Goal: Task Accomplishment & Management: Manage account settings

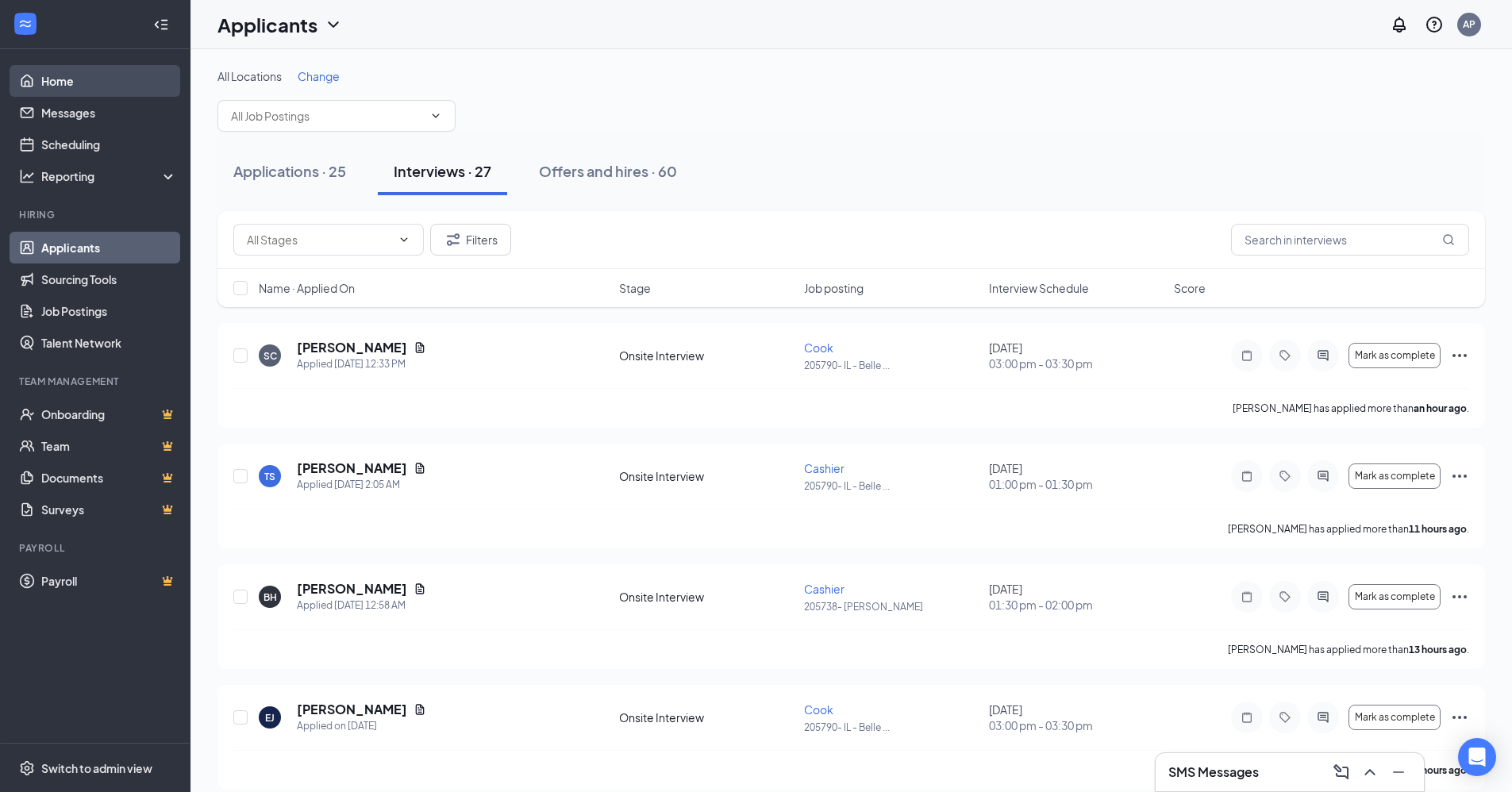
click at [60, 77] on link "Home" at bounding box center [109, 81] width 136 height 32
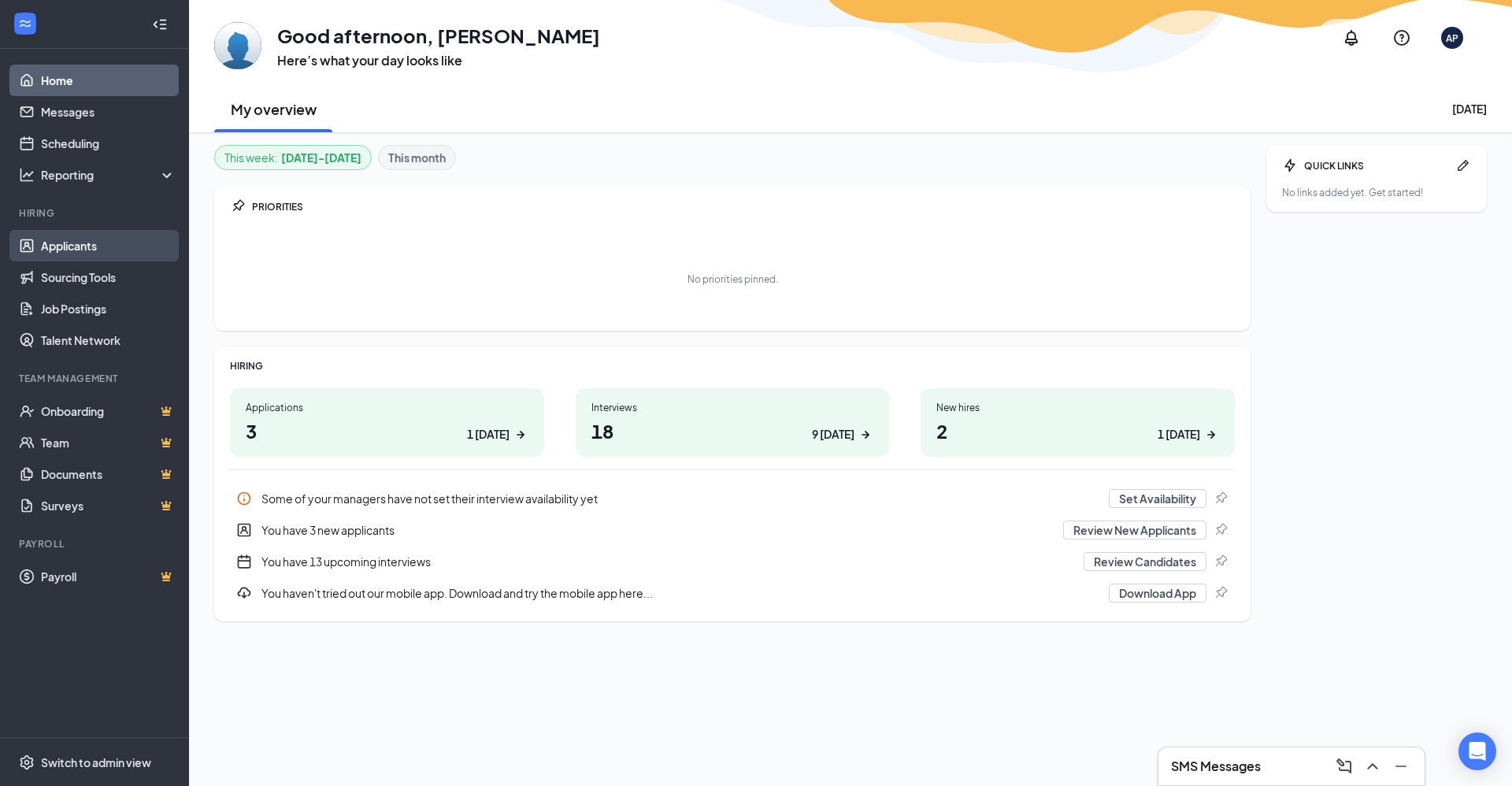
click at [60, 250] on link "Applicants" at bounding box center [108, 245] width 135 height 32
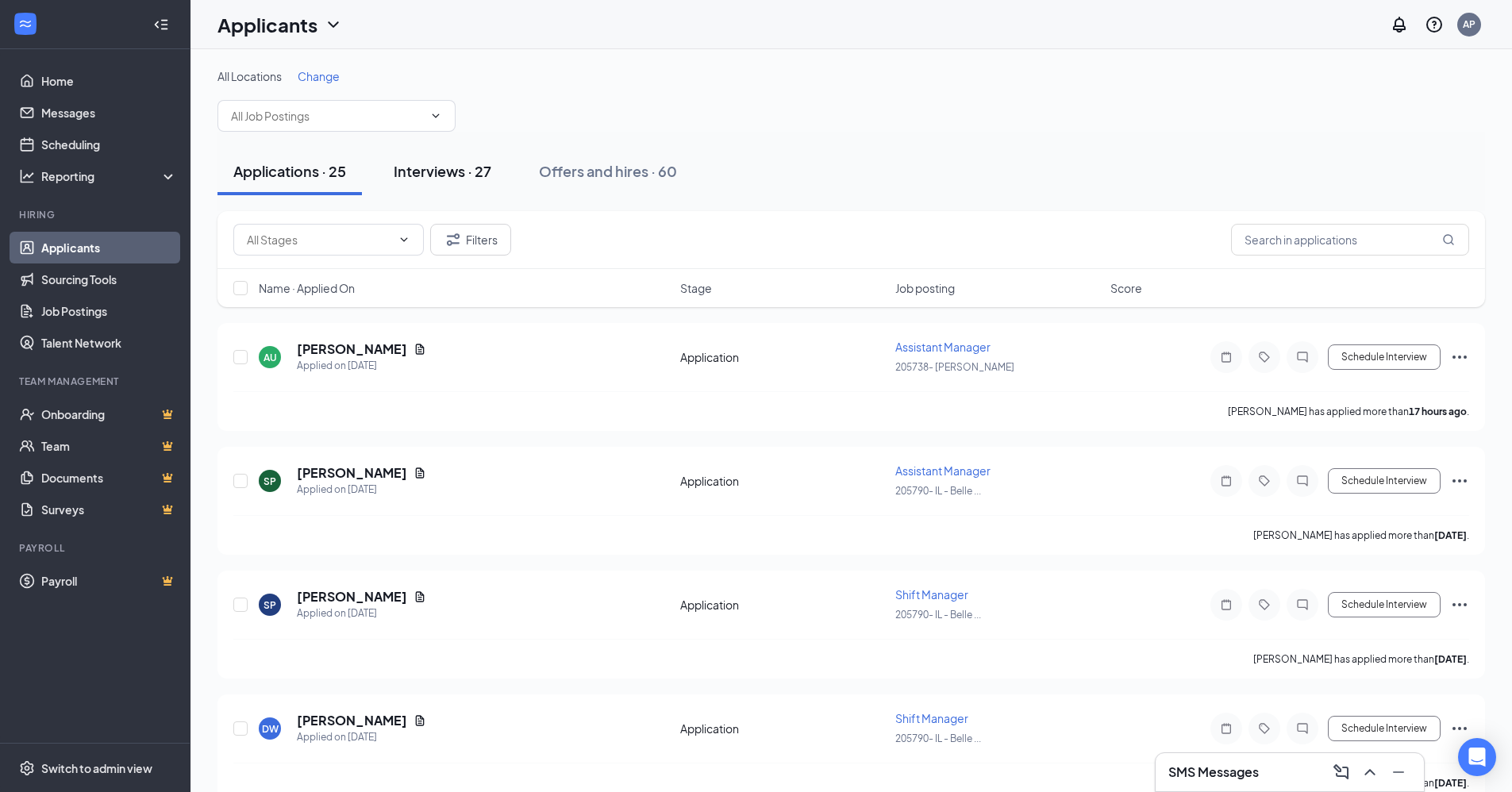
click at [432, 173] on div "Interviews · 27" at bounding box center [443, 171] width 98 height 20
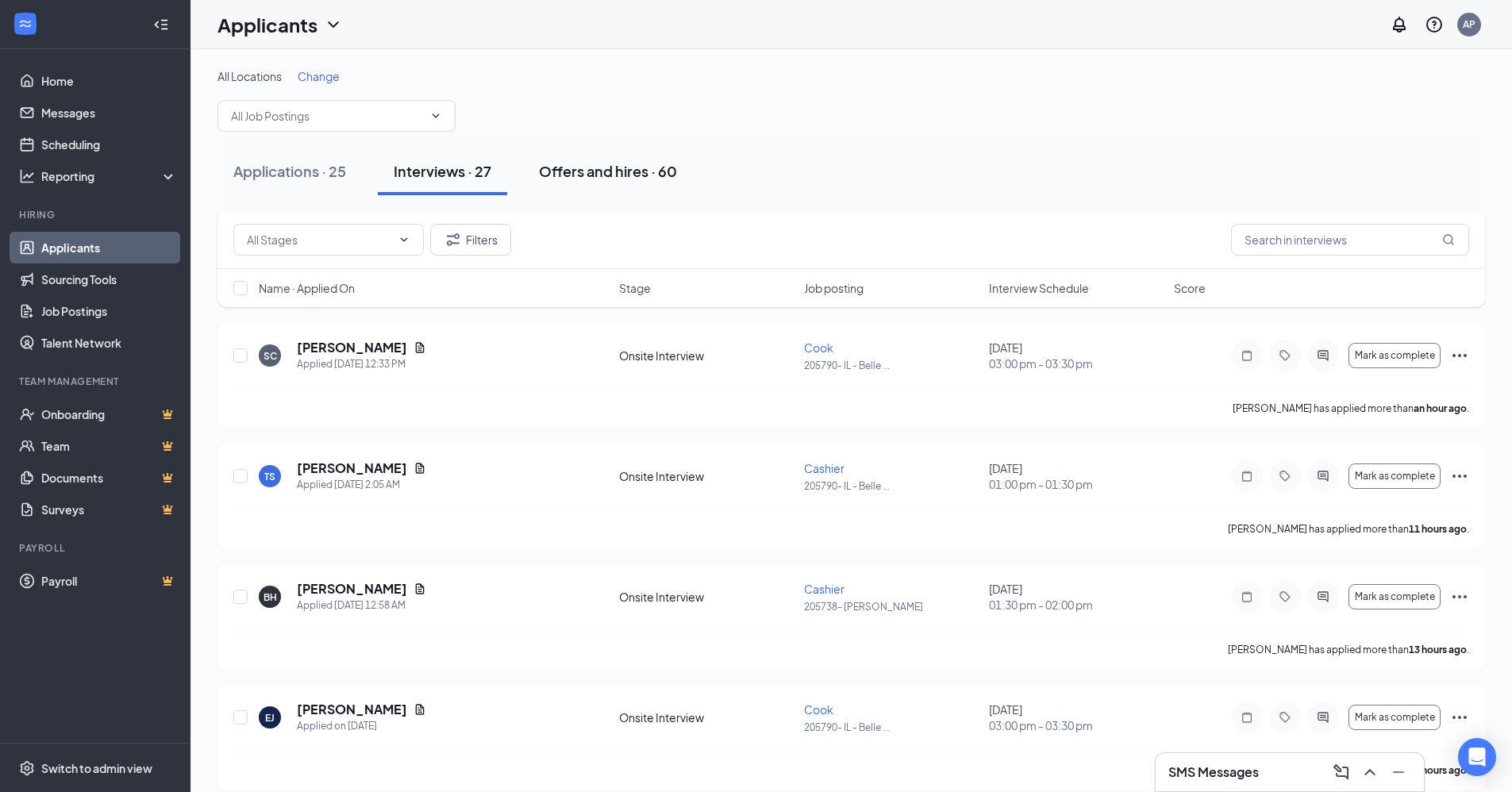
click at [622, 175] on div "Offers and hires · 60" at bounding box center [608, 171] width 138 height 20
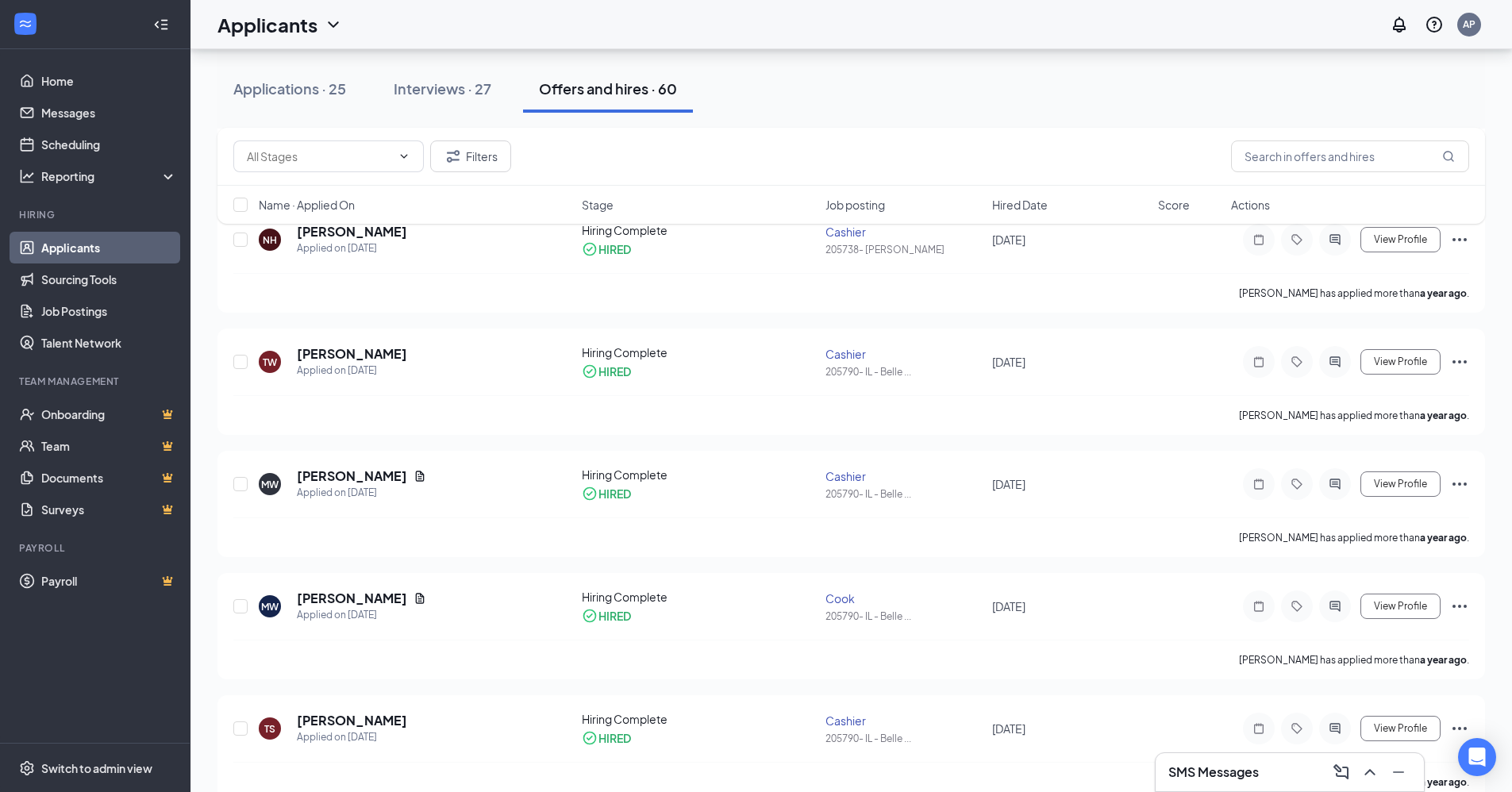
scroll to position [6852, 0]
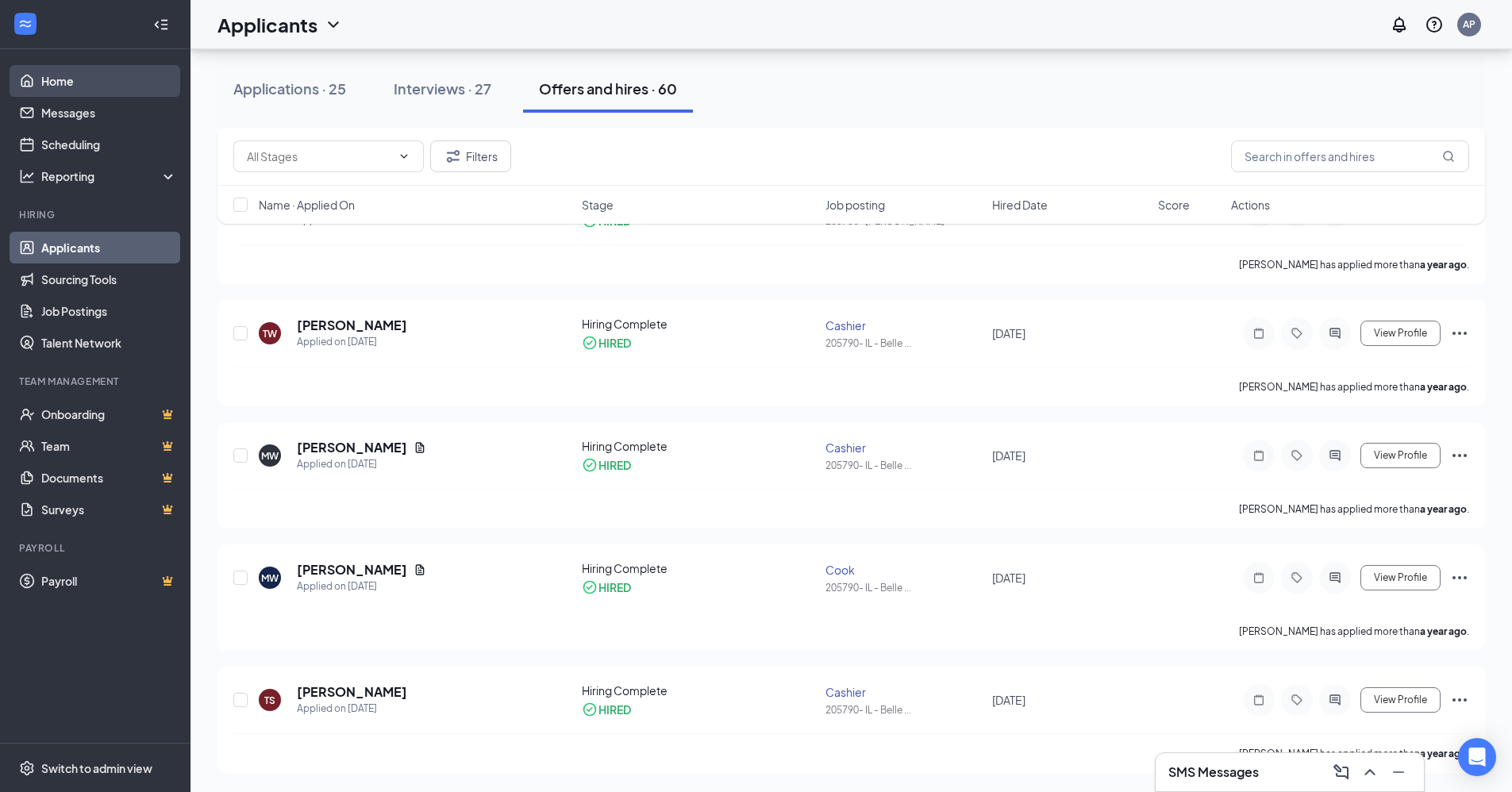
click at [58, 79] on link "Home" at bounding box center [109, 81] width 136 height 32
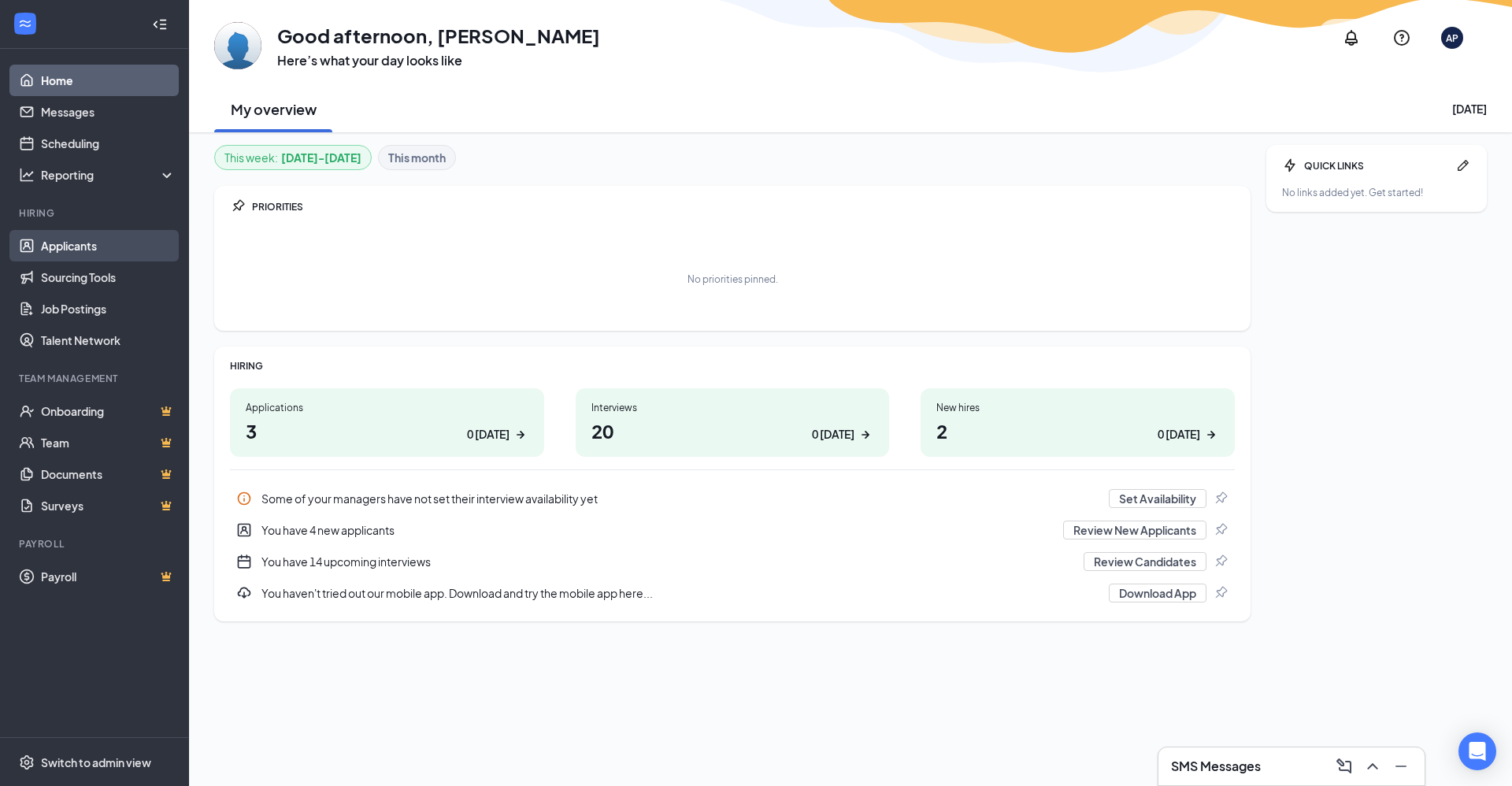
click at [91, 246] on link "Applicants" at bounding box center [108, 245] width 135 height 32
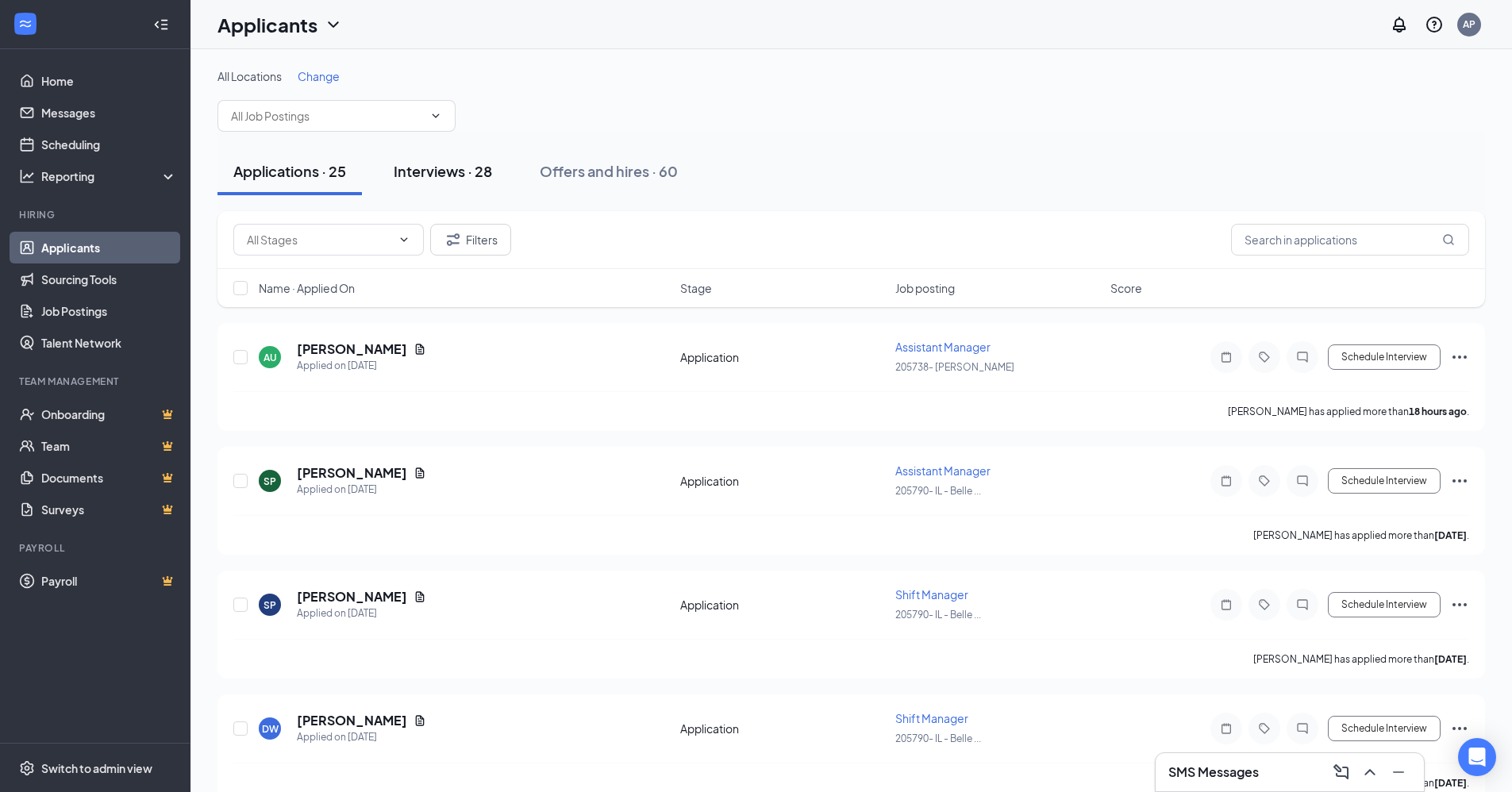
click at [421, 170] on div "Interviews · 28" at bounding box center [443, 171] width 99 height 20
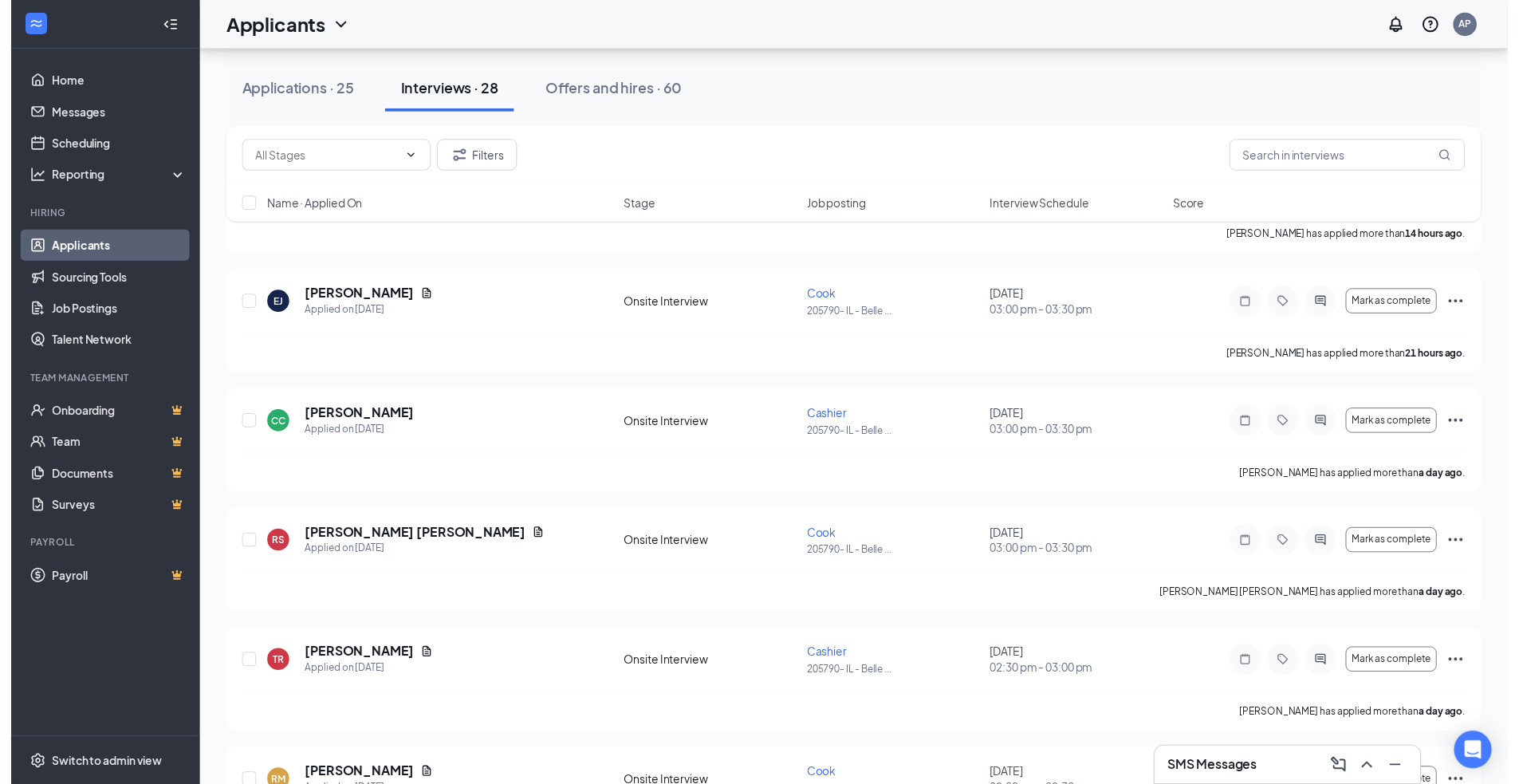
scroll to position [718, 0]
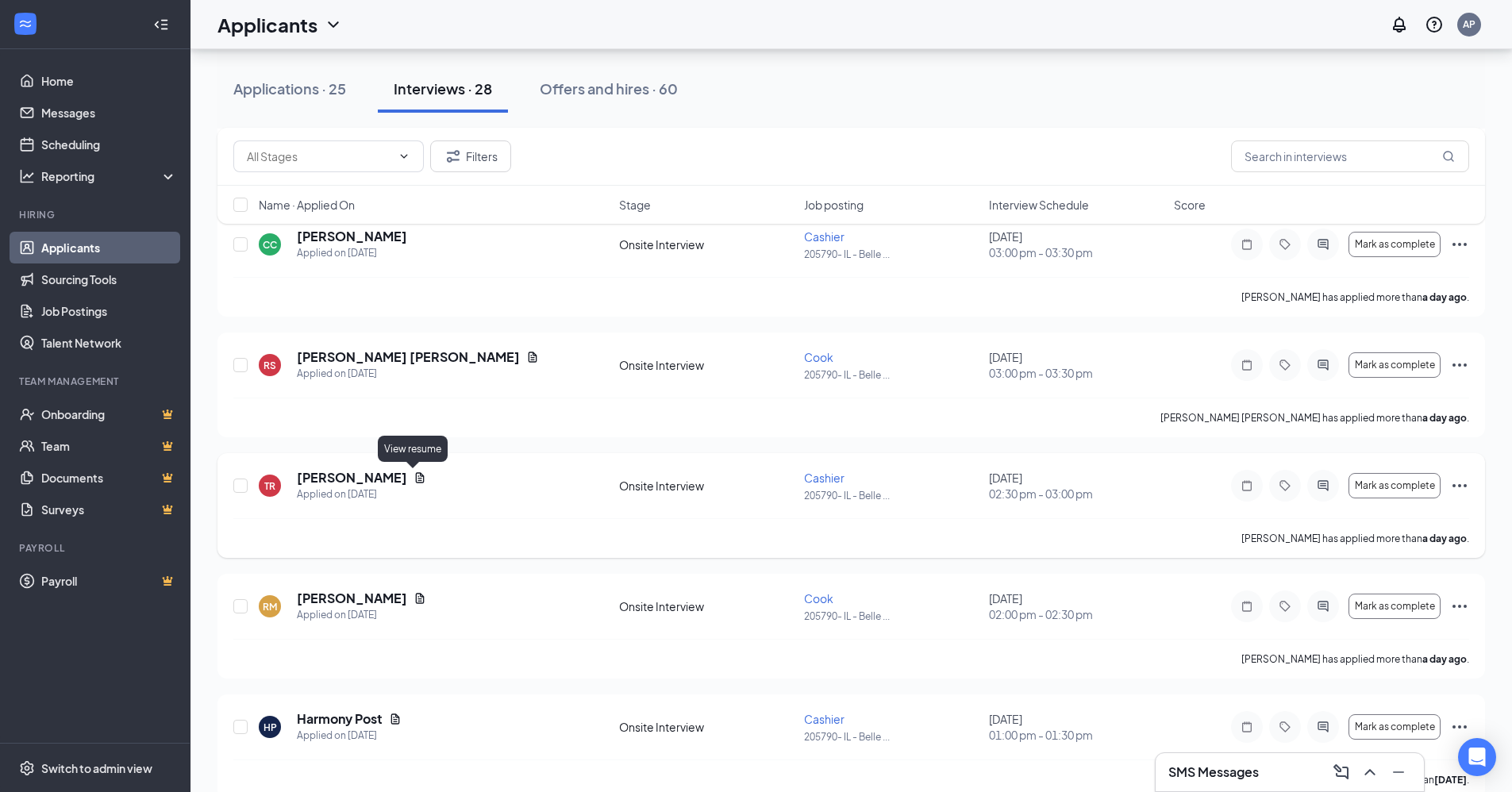
click at [414, 477] on icon "Document" at bounding box center [420, 477] width 13 height 13
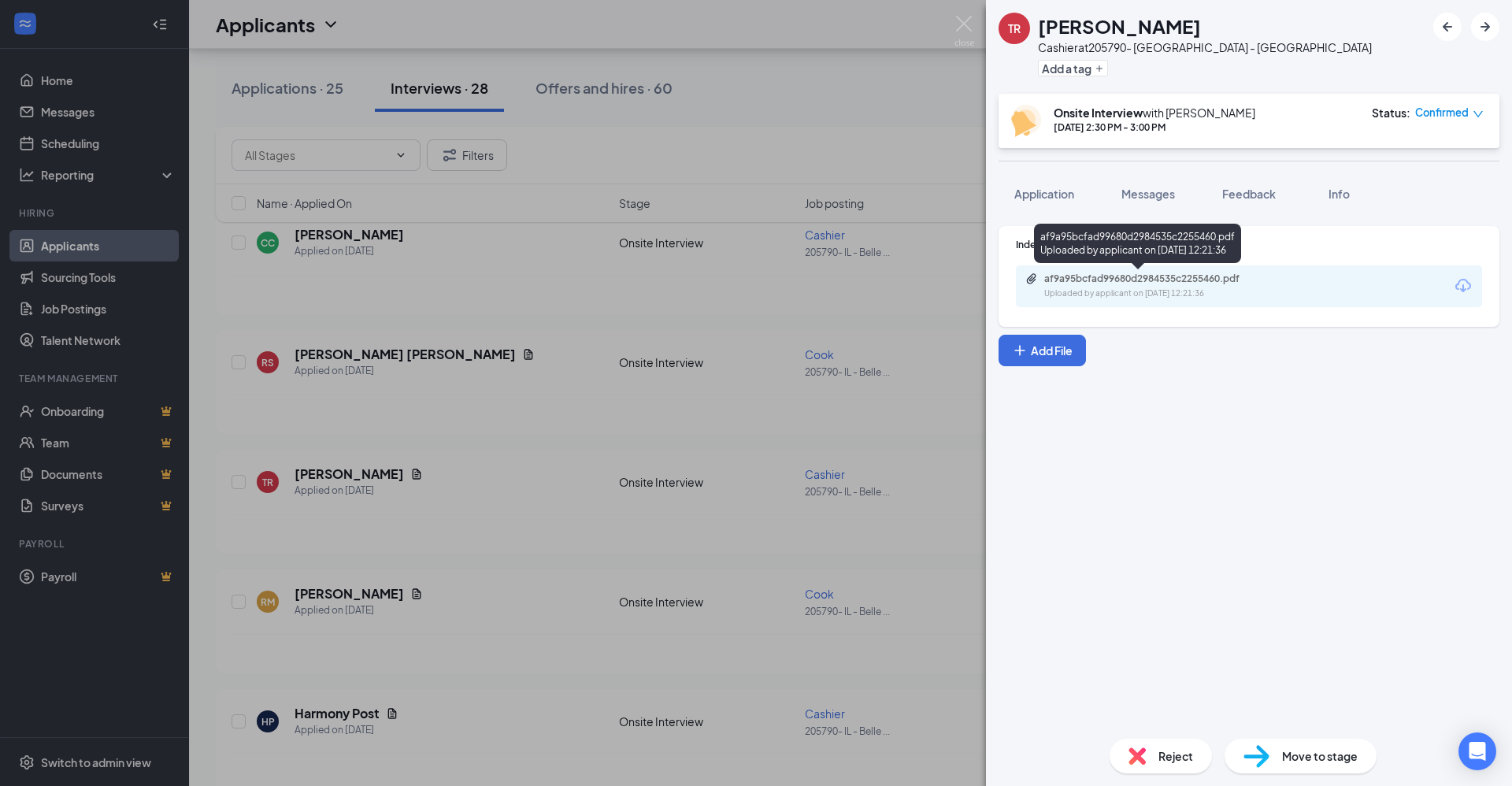
click at [1115, 278] on div "af9a95bcfad99680d2984535c2255460.pdf" at bounding box center [1154, 278] width 221 height 13
click at [482, 330] on div "TR Torianna Roberts Cashier at 205790- IL - Belleville Add a tag Onsite Intervi…" at bounding box center [756, 393] width 1512 height 786
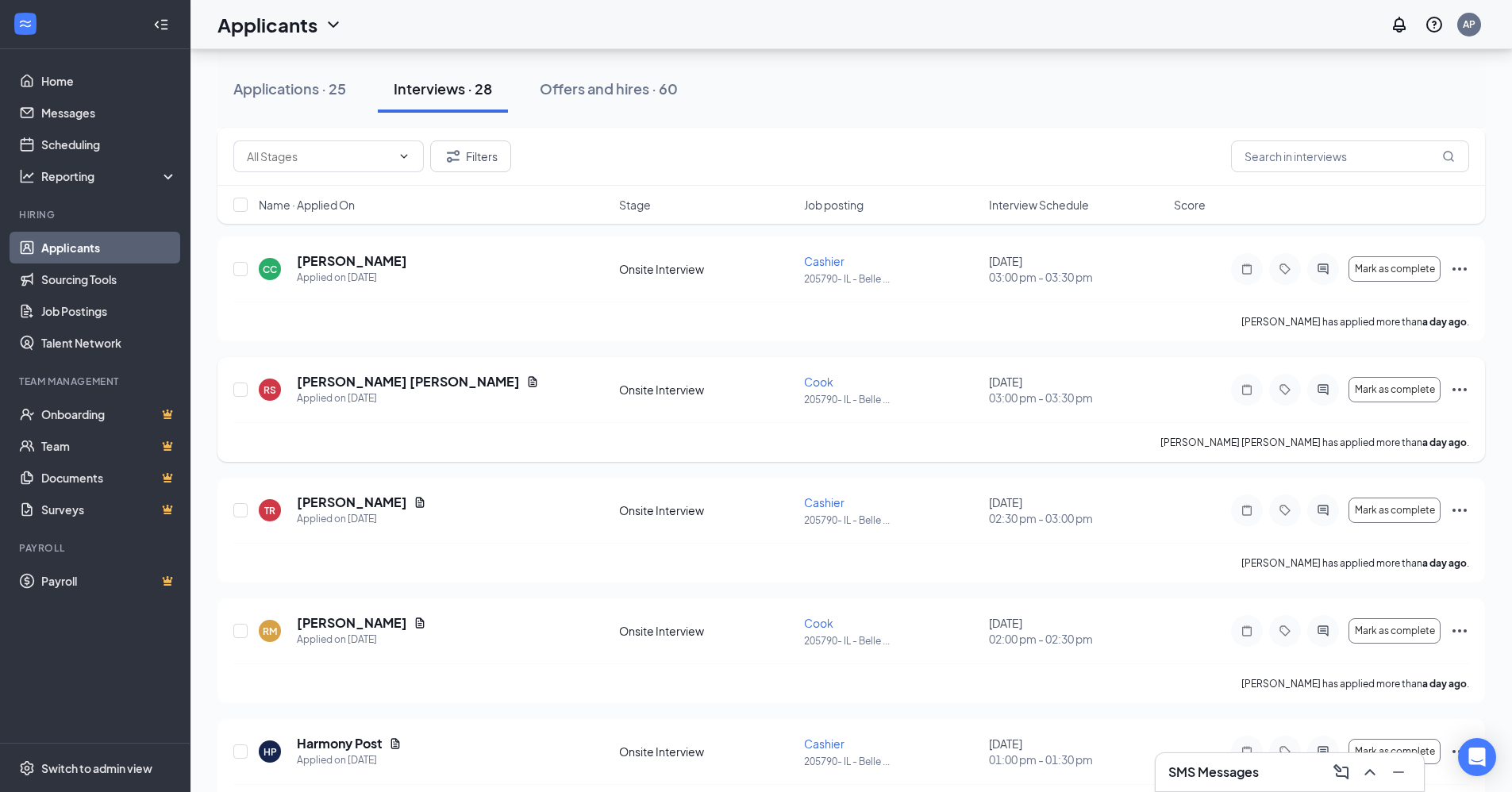
scroll to position [714, 0]
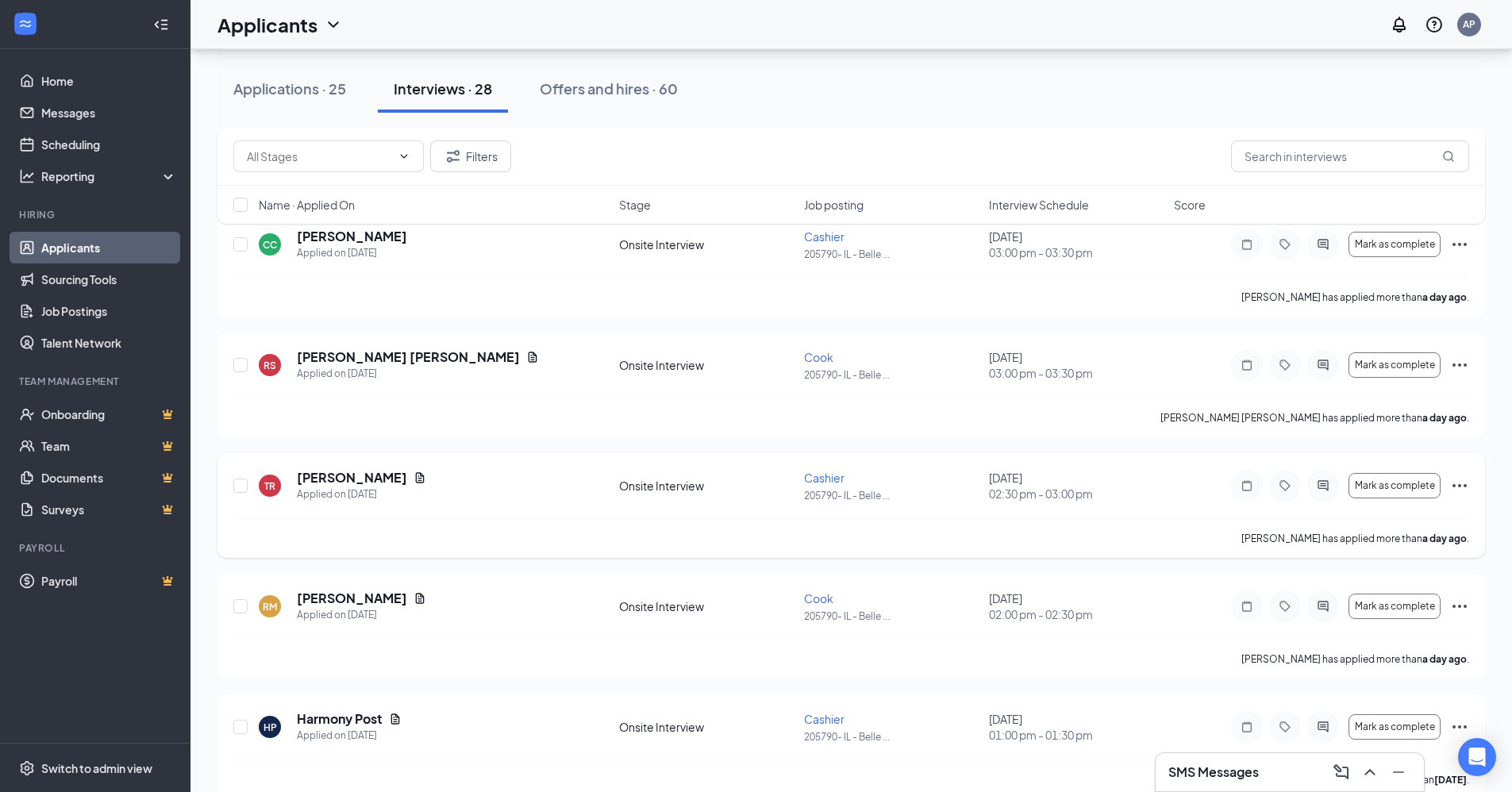
click at [1461, 483] on icon "Ellipses" at bounding box center [1460, 486] width 19 height 19
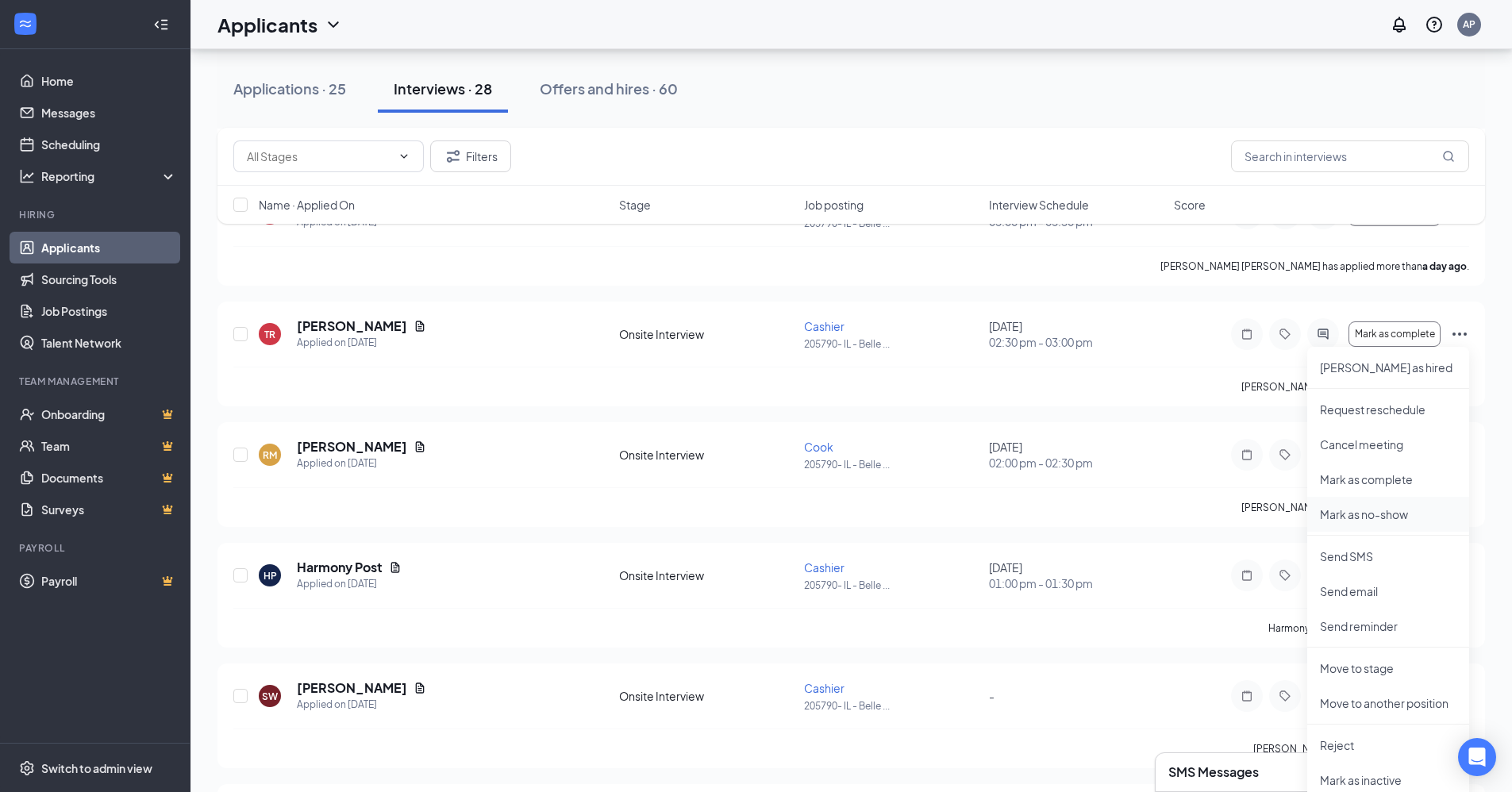
scroll to position [873, 0]
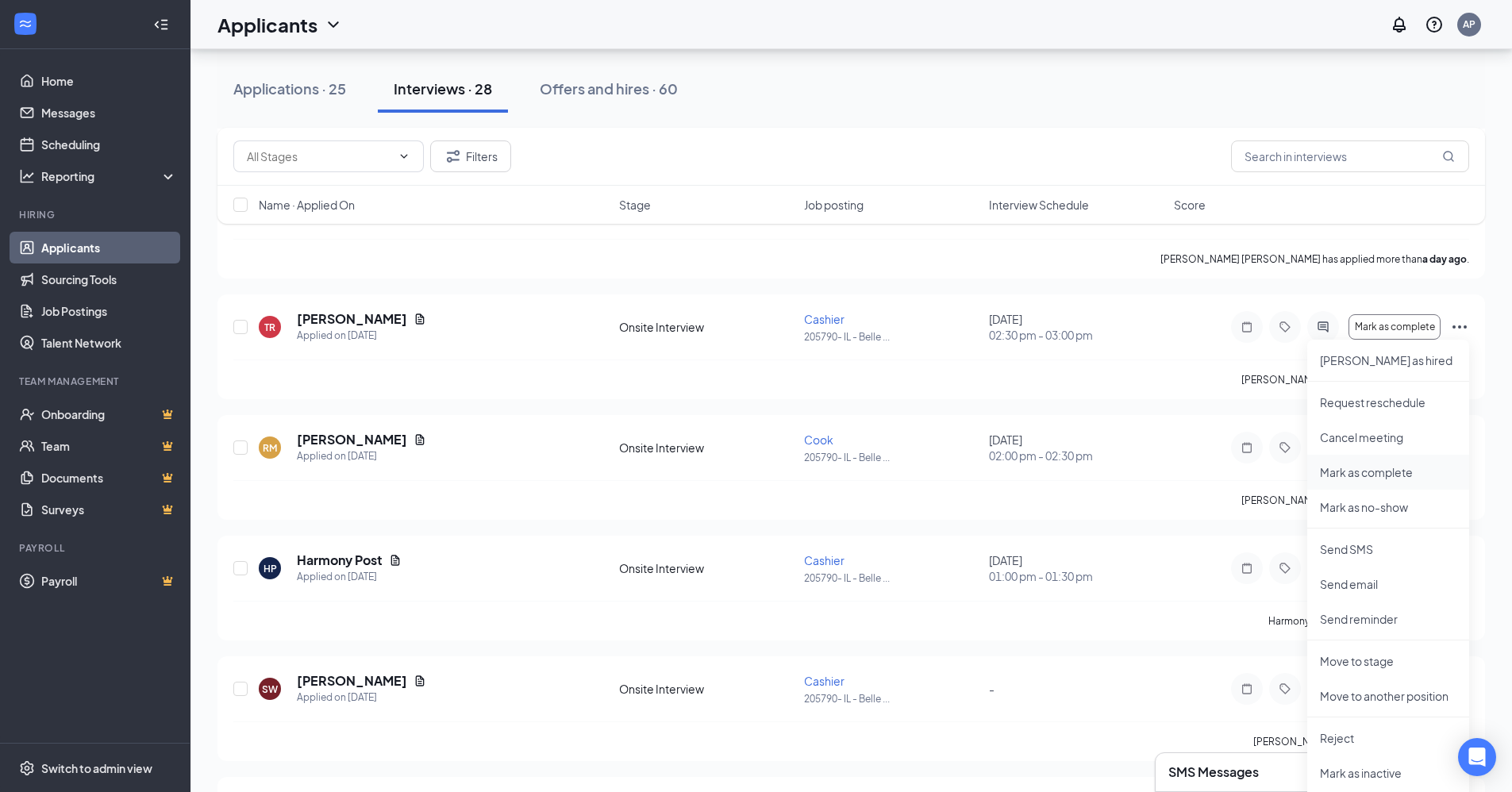
click at [1333, 471] on p "Mark as complete" at bounding box center [1388, 472] width 137 height 15
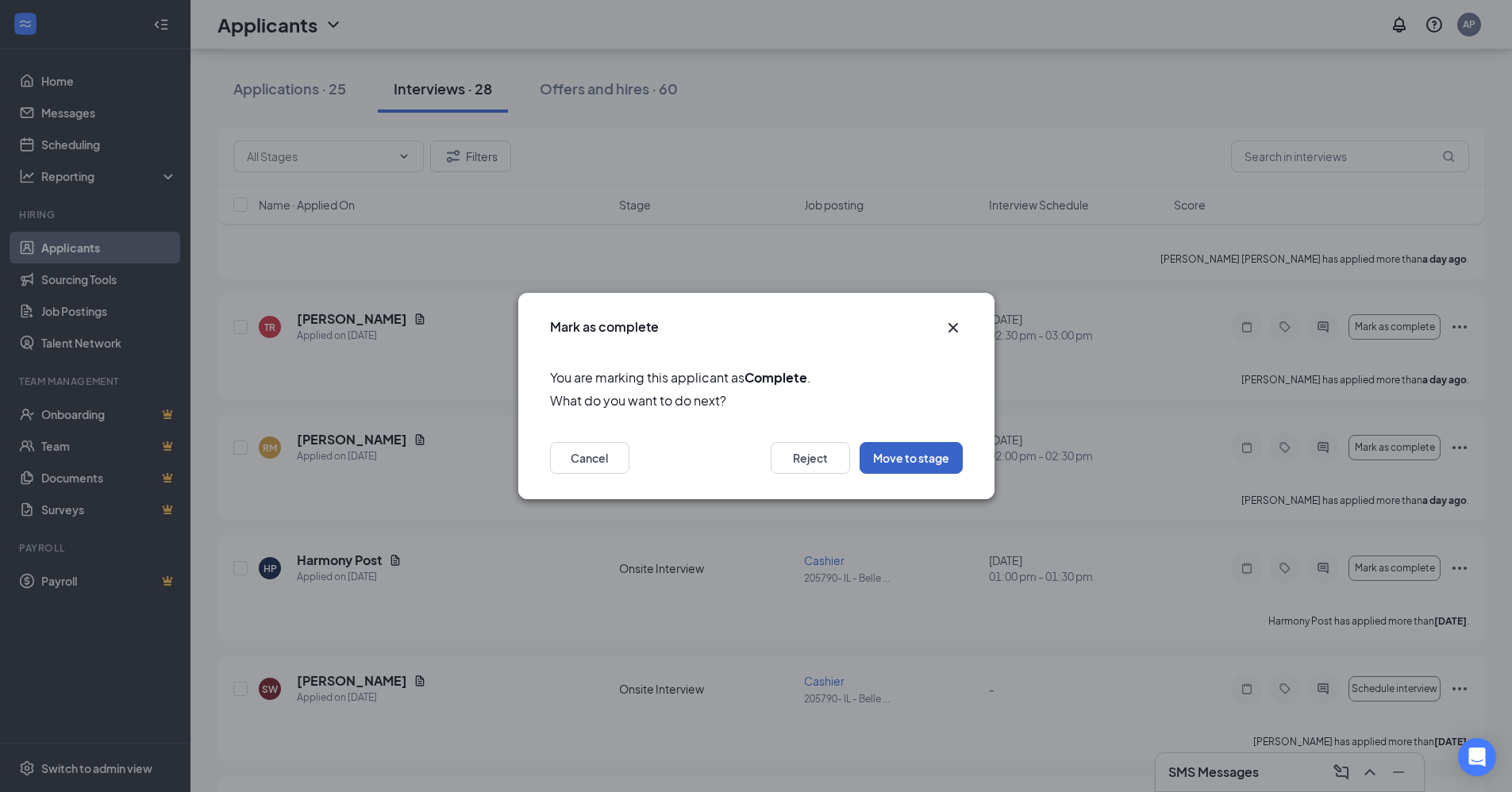
click at [919, 450] on button "Move to stage" at bounding box center [911, 457] width 103 height 32
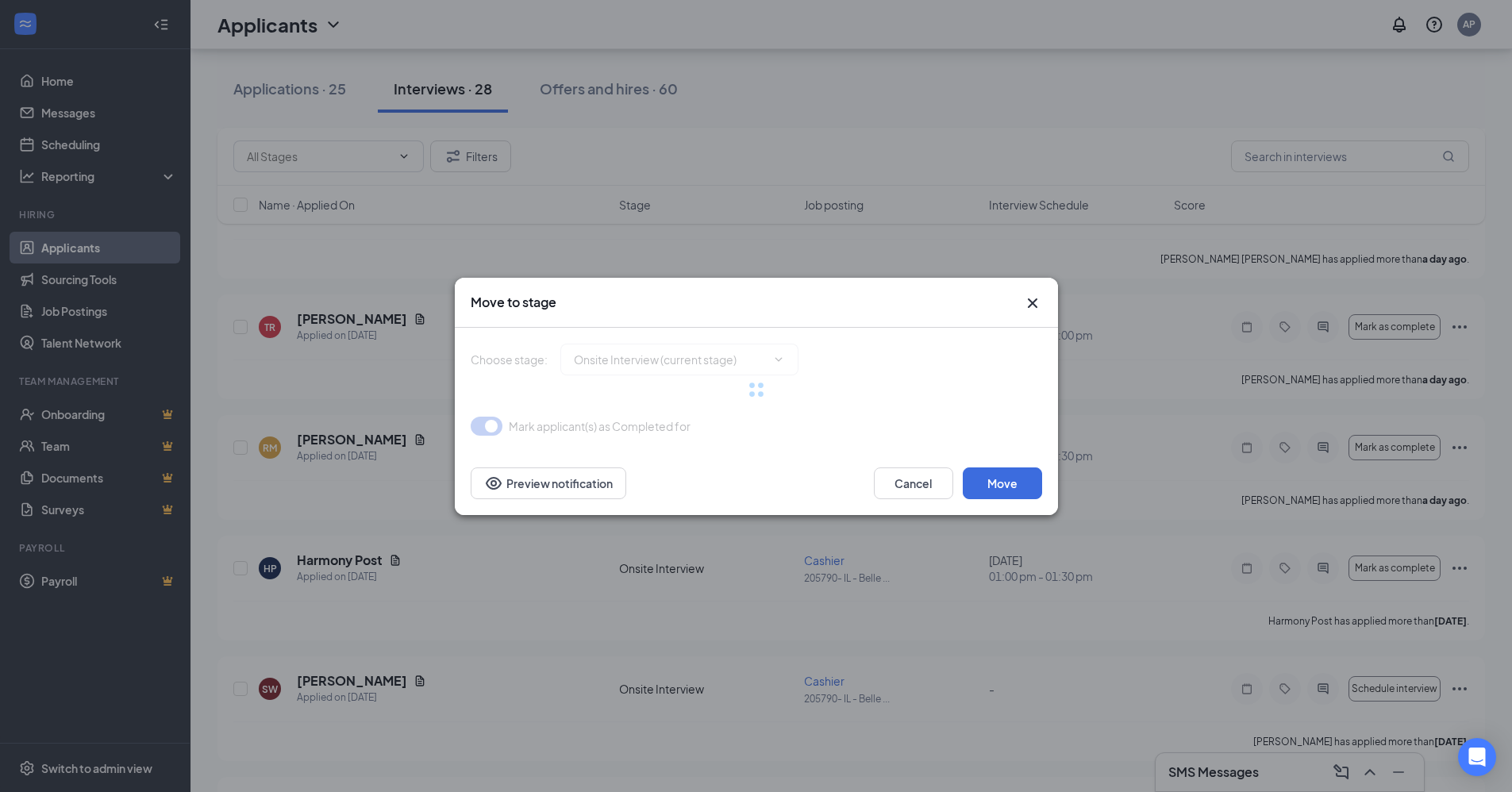
type input "Background Check (18 Years+) (next stage)"
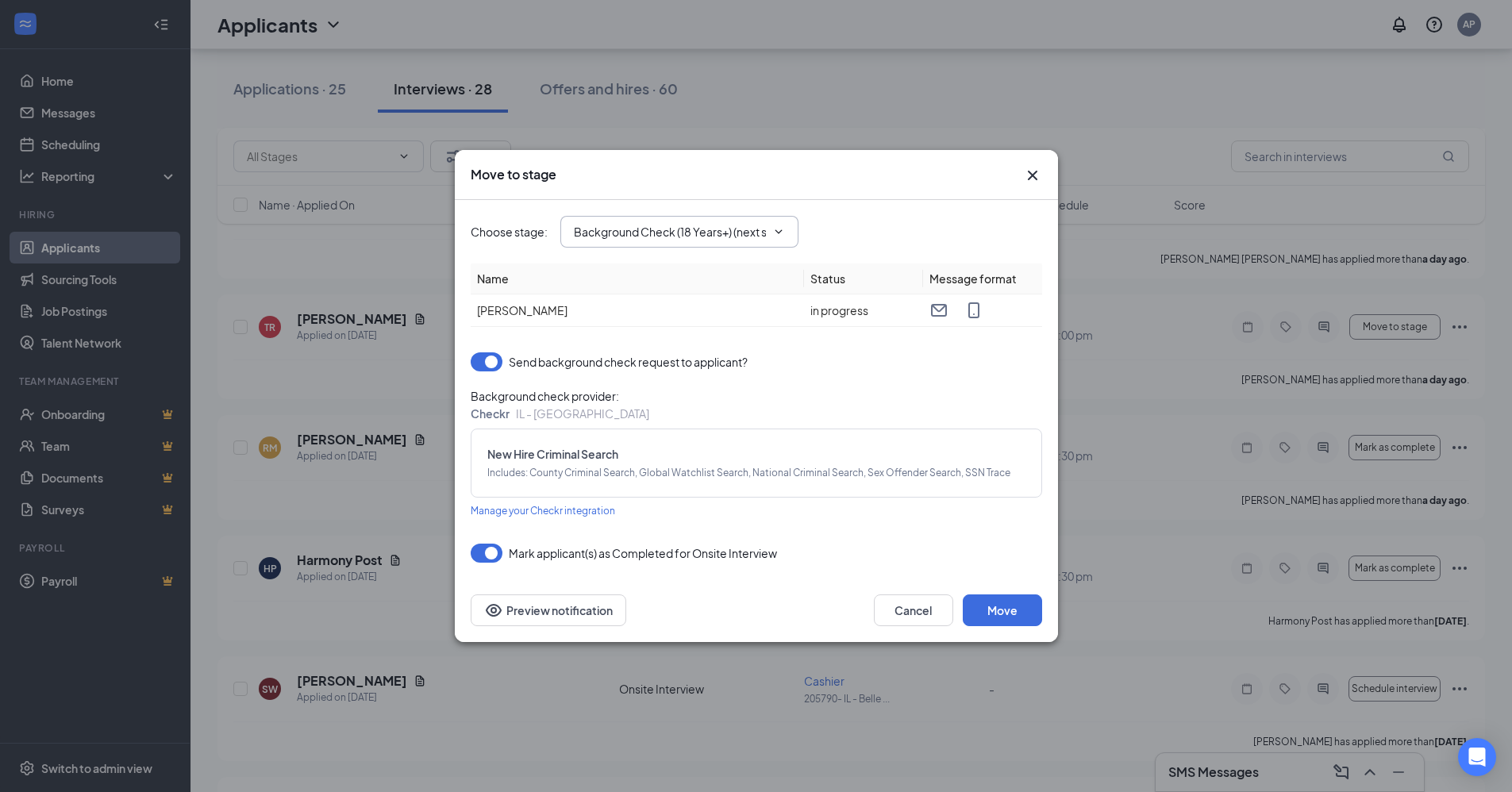
click at [777, 230] on icon "ChevronDown" at bounding box center [779, 232] width 13 height 13
click at [1040, 172] on icon "Cross" at bounding box center [1033, 175] width 19 height 19
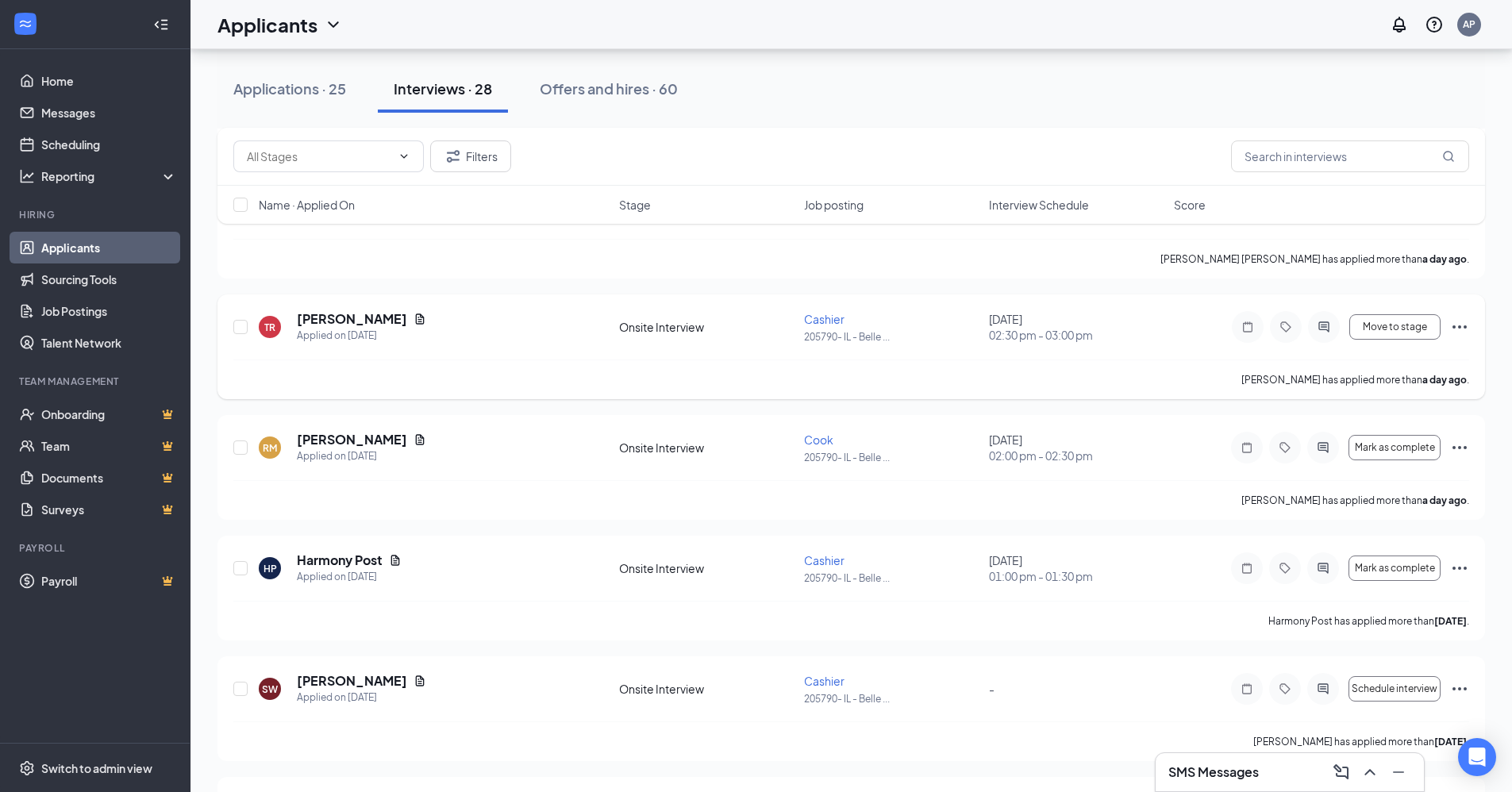
click at [1457, 321] on icon "Ellipses" at bounding box center [1460, 327] width 19 height 19
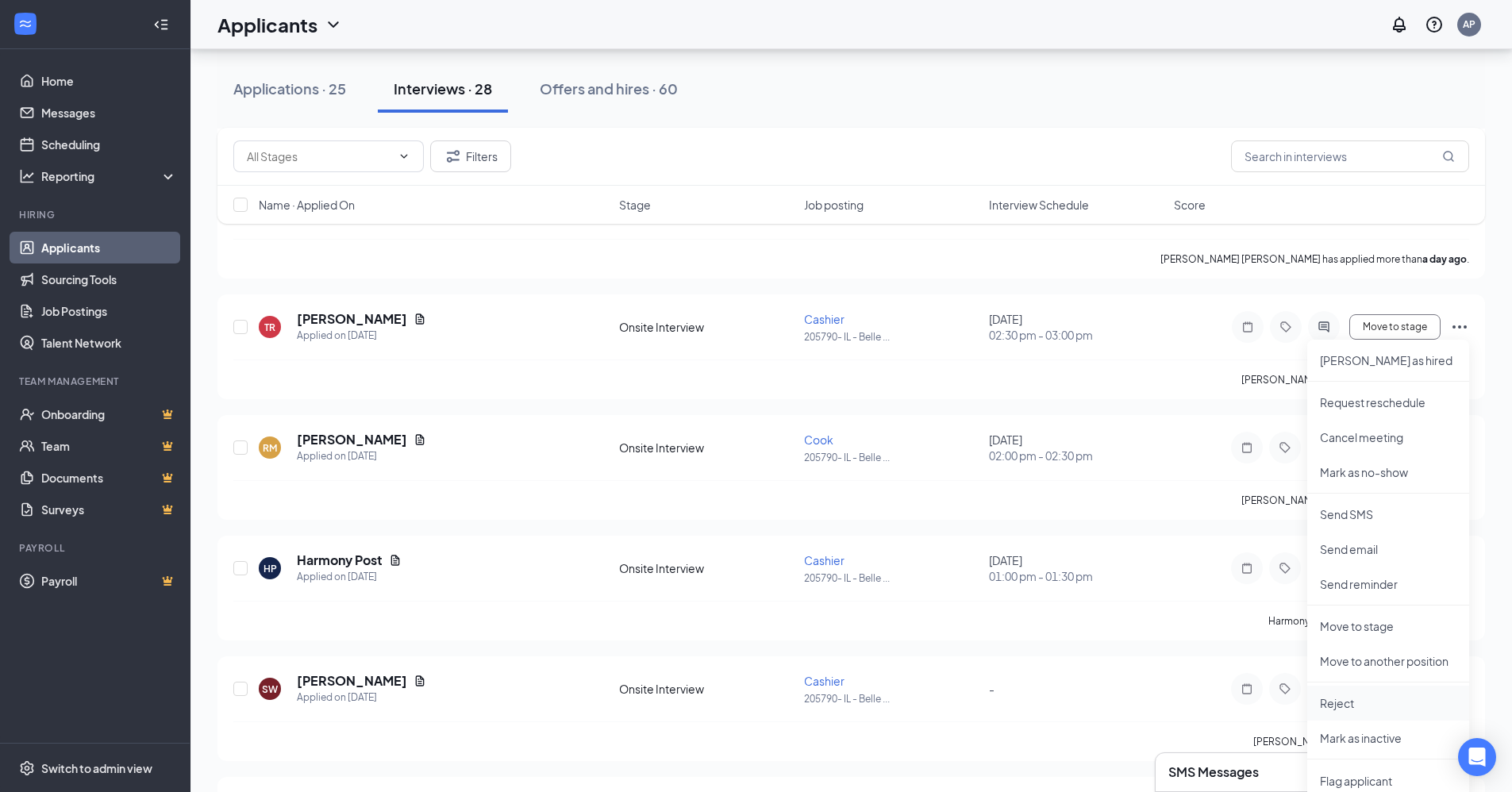
click at [1336, 698] on p "Reject" at bounding box center [1388, 703] width 137 height 15
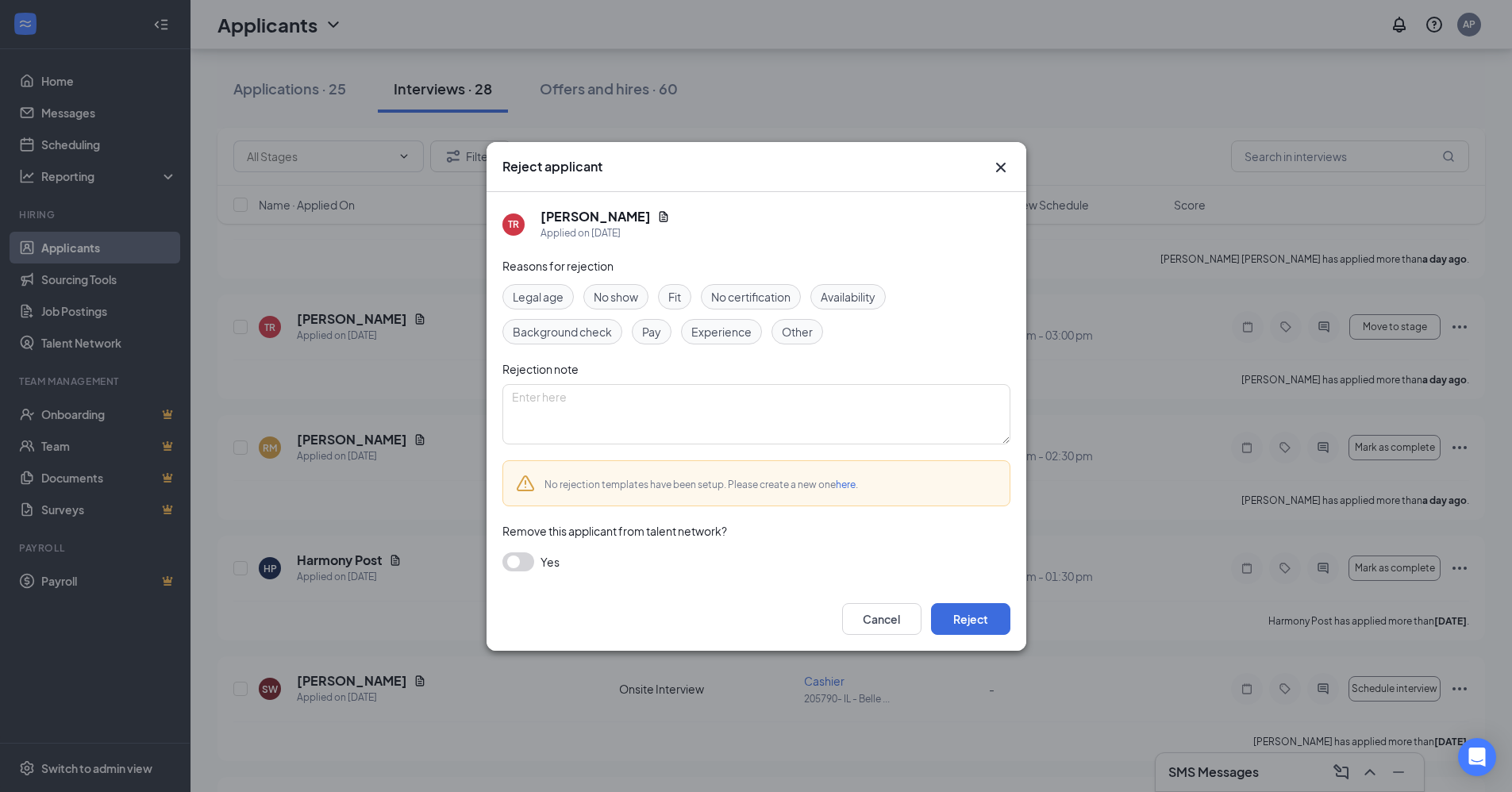
click at [803, 329] on span "Other" at bounding box center [798, 331] width 31 height 17
click at [1005, 164] on icon "Cross" at bounding box center [999, 166] width 9 height 9
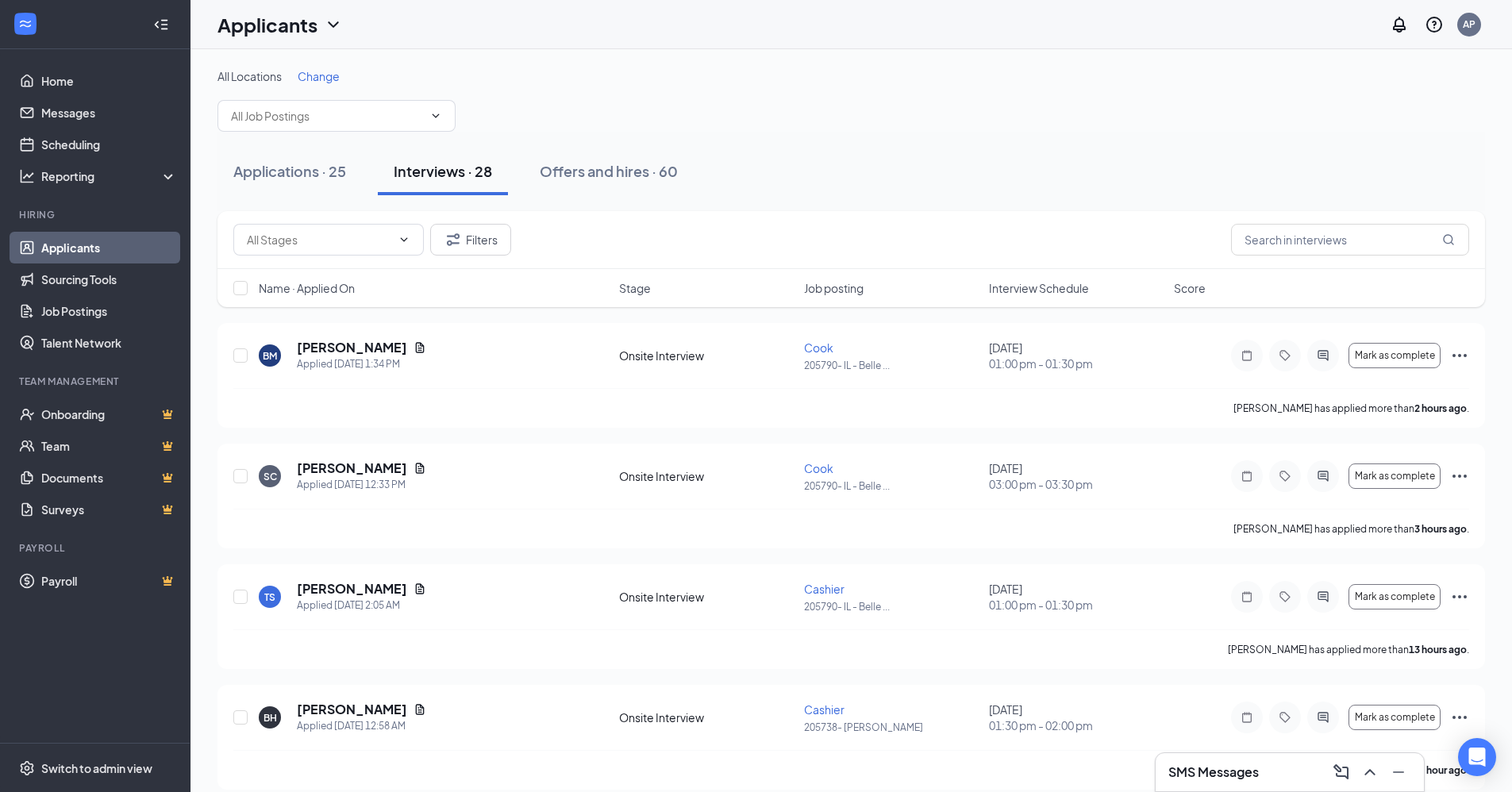
click at [434, 167] on div "Interviews · 28" at bounding box center [443, 171] width 99 height 20
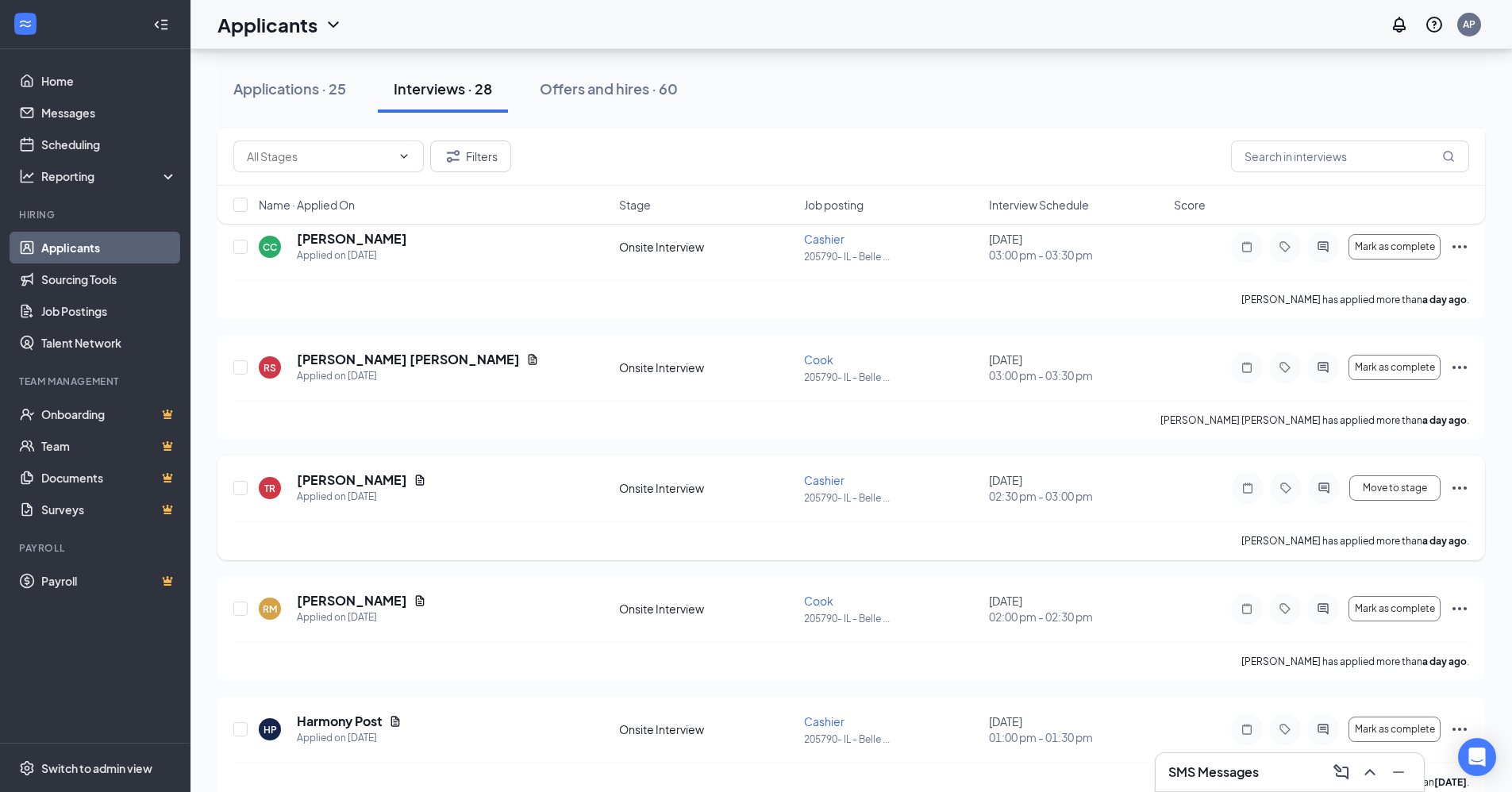
scroll to position [714, 0]
click at [1463, 481] on icon "Ellipses" at bounding box center [1460, 486] width 19 height 19
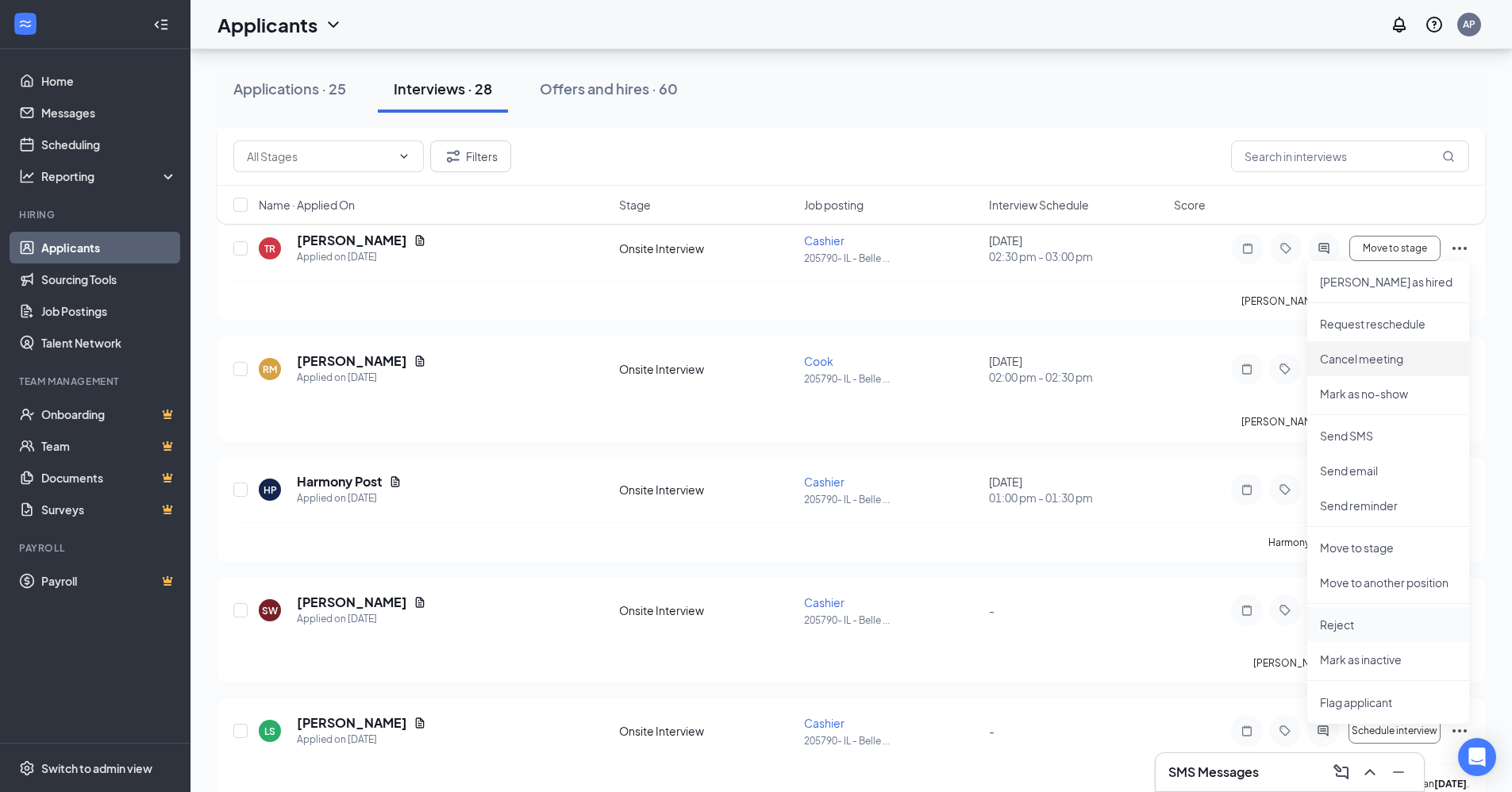
scroll to position [952, 0]
click at [1325, 617] on p "Reject" at bounding box center [1388, 623] width 137 height 15
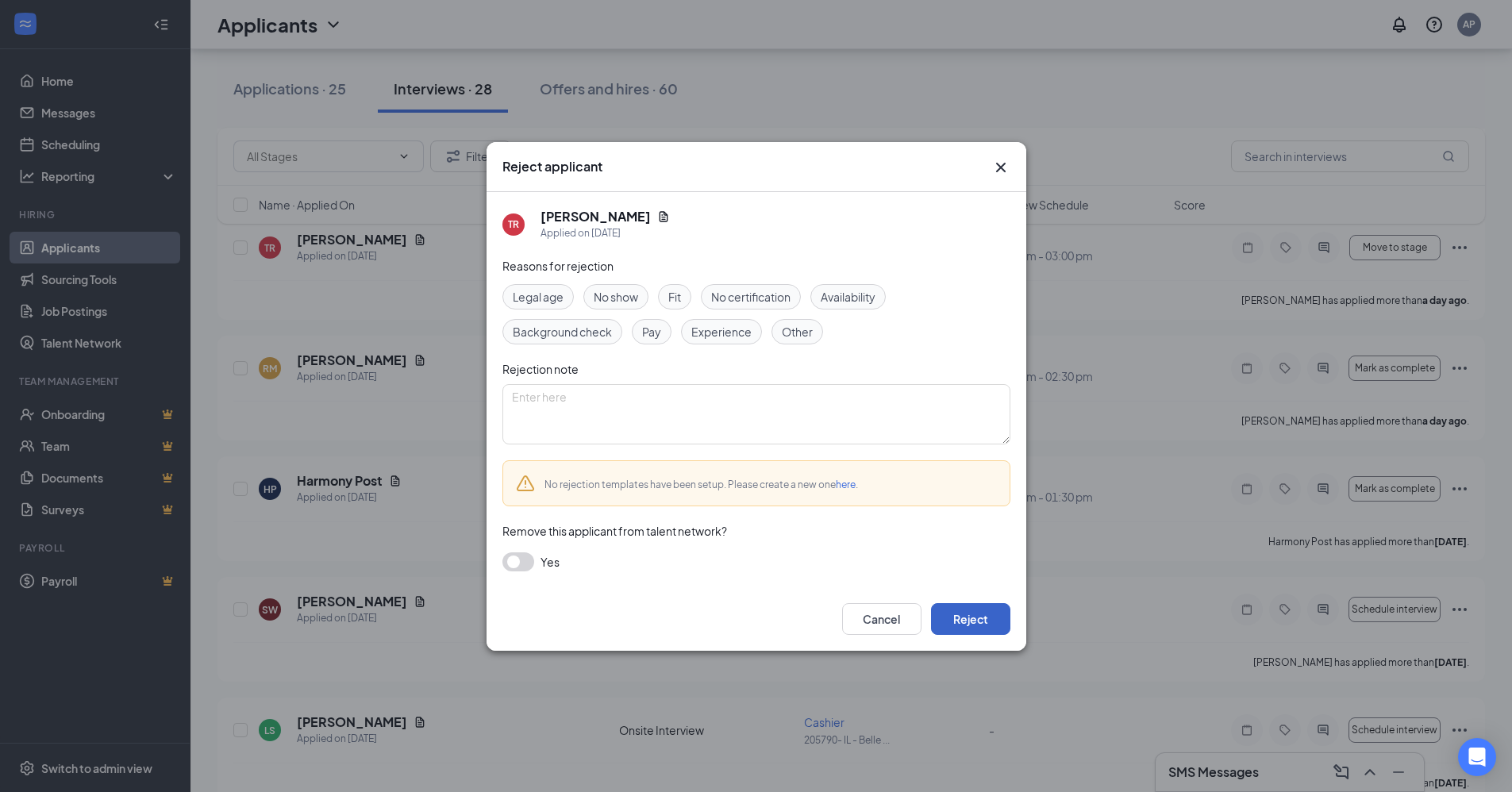
click at [985, 613] on button "Reject" at bounding box center [971, 619] width 79 height 32
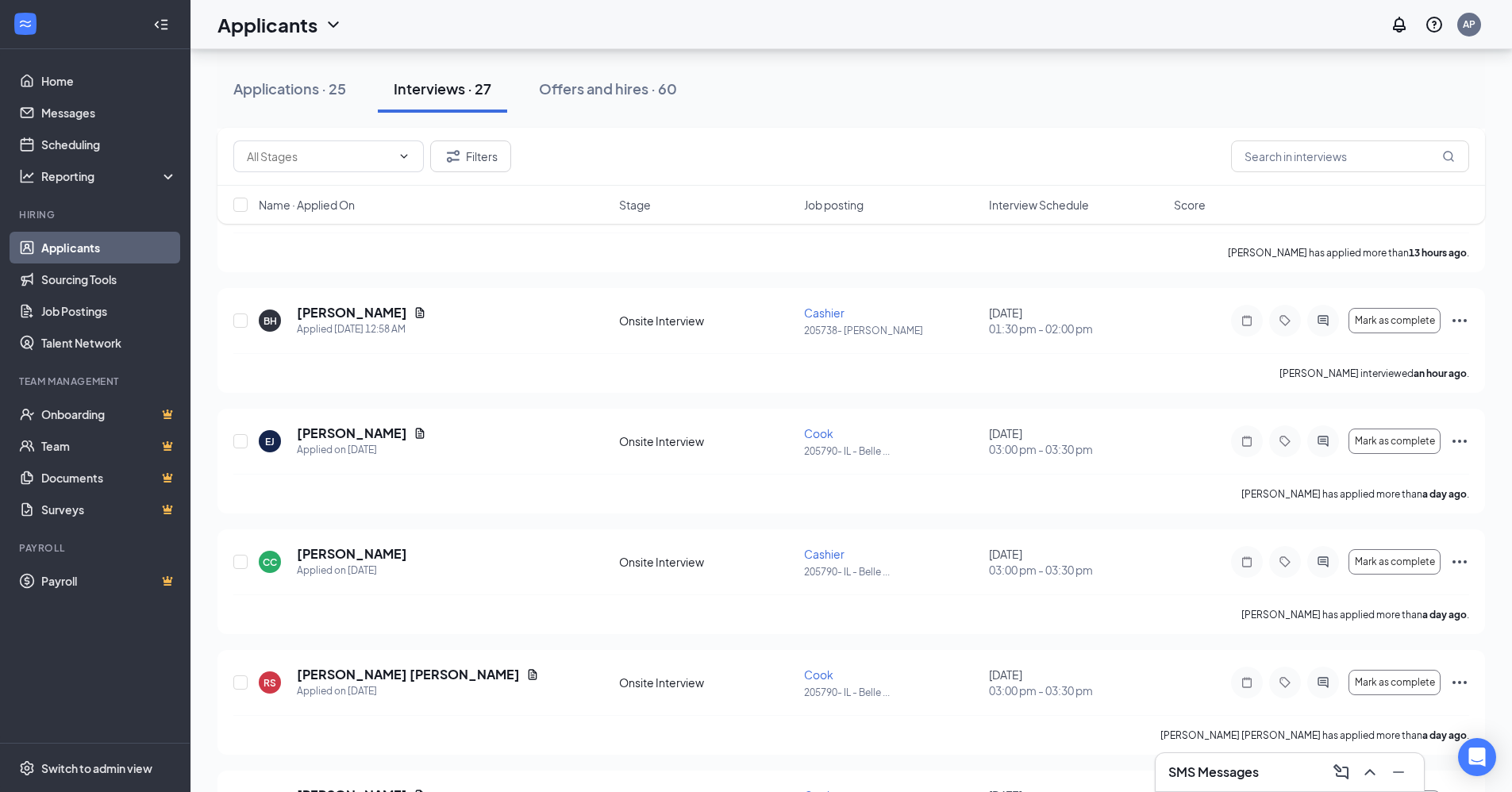
scroll to position [0, 0]
click at [1460, 437] on icon "Ellipses" at bounding box center [1460, 441] width 19 height 19
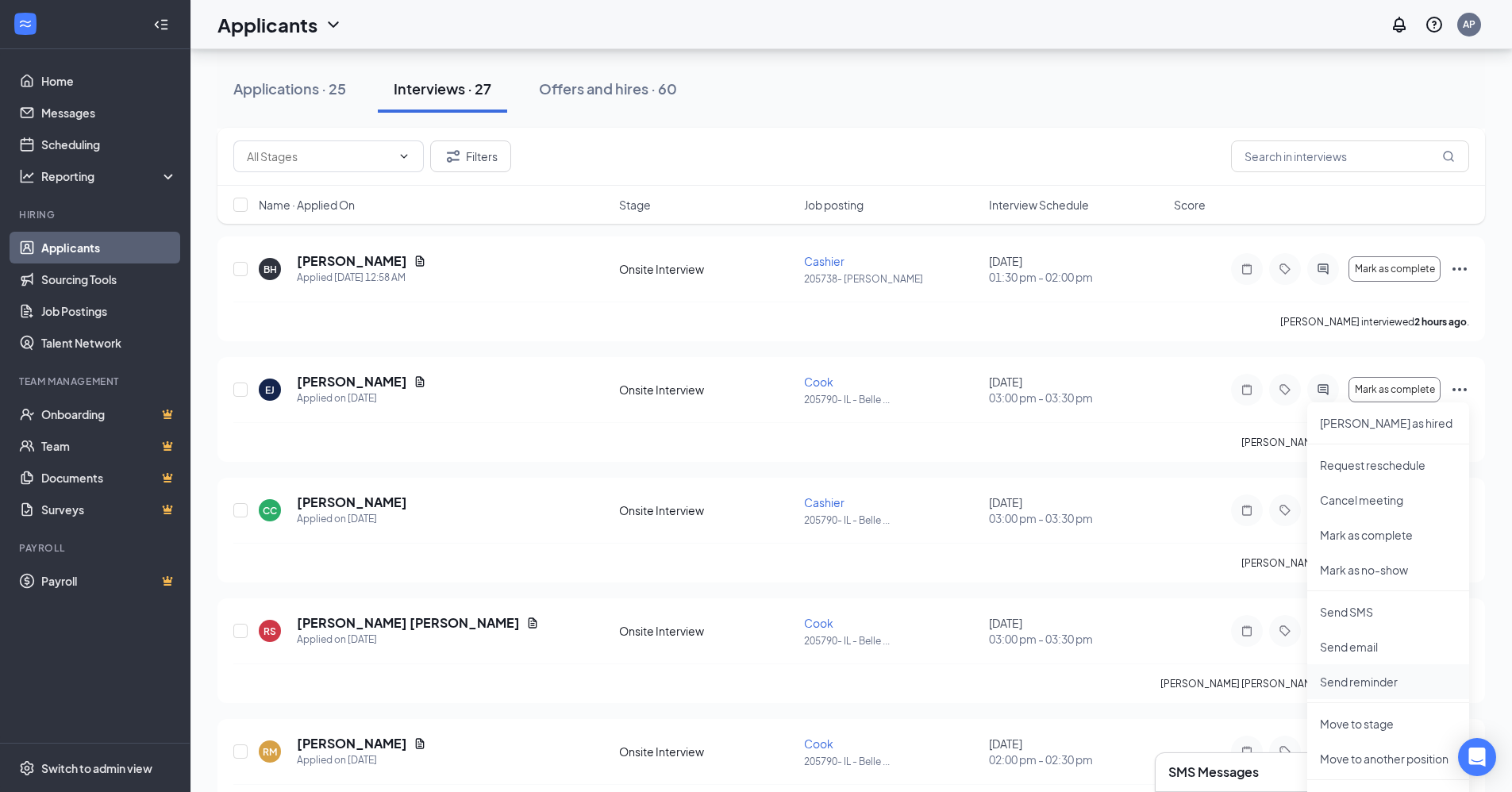
scroll to position [476, 0]
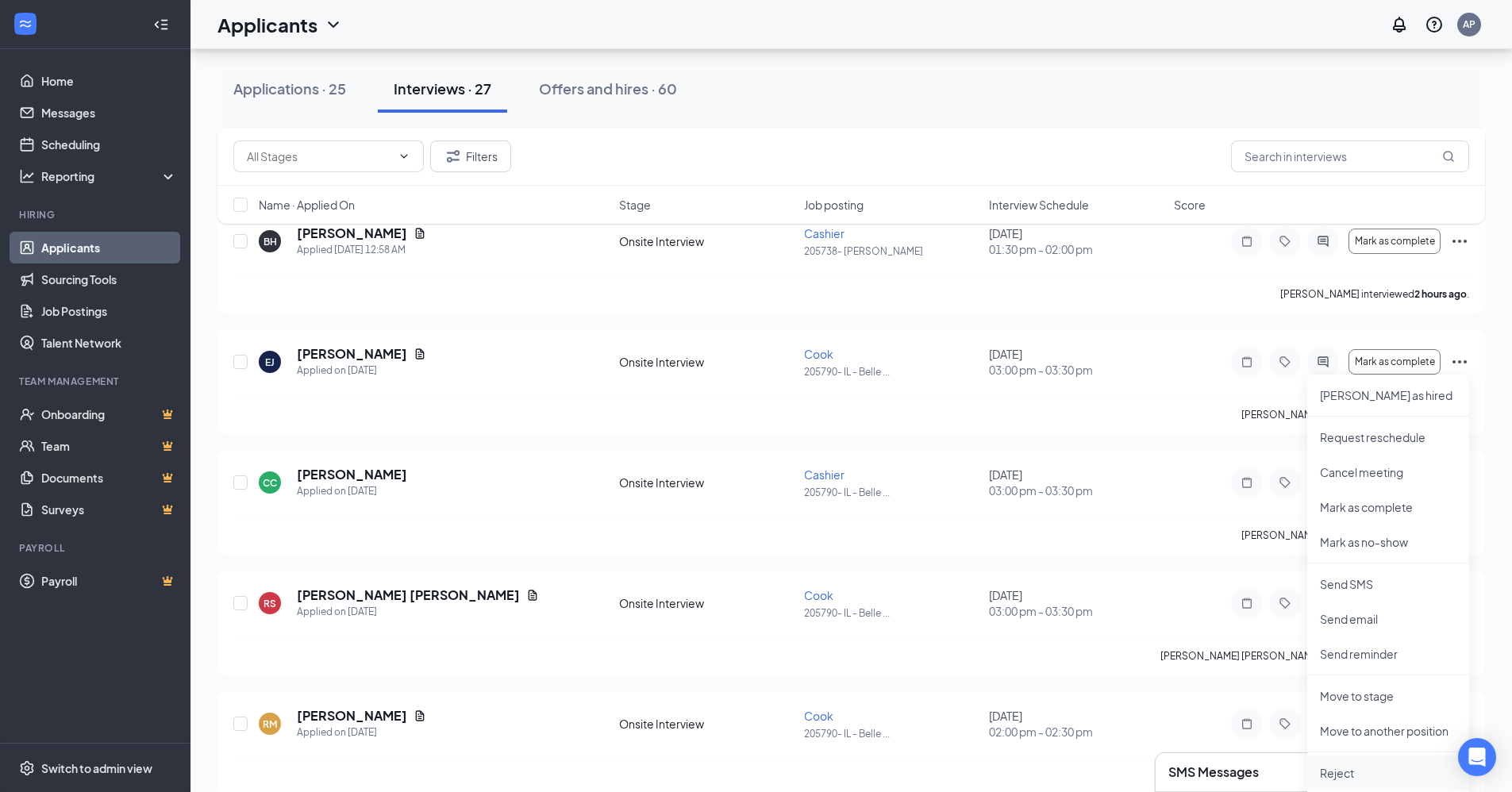
click at [1333, 774] on p "Reject" at bounding box center [1388, 772] width 137 height 15
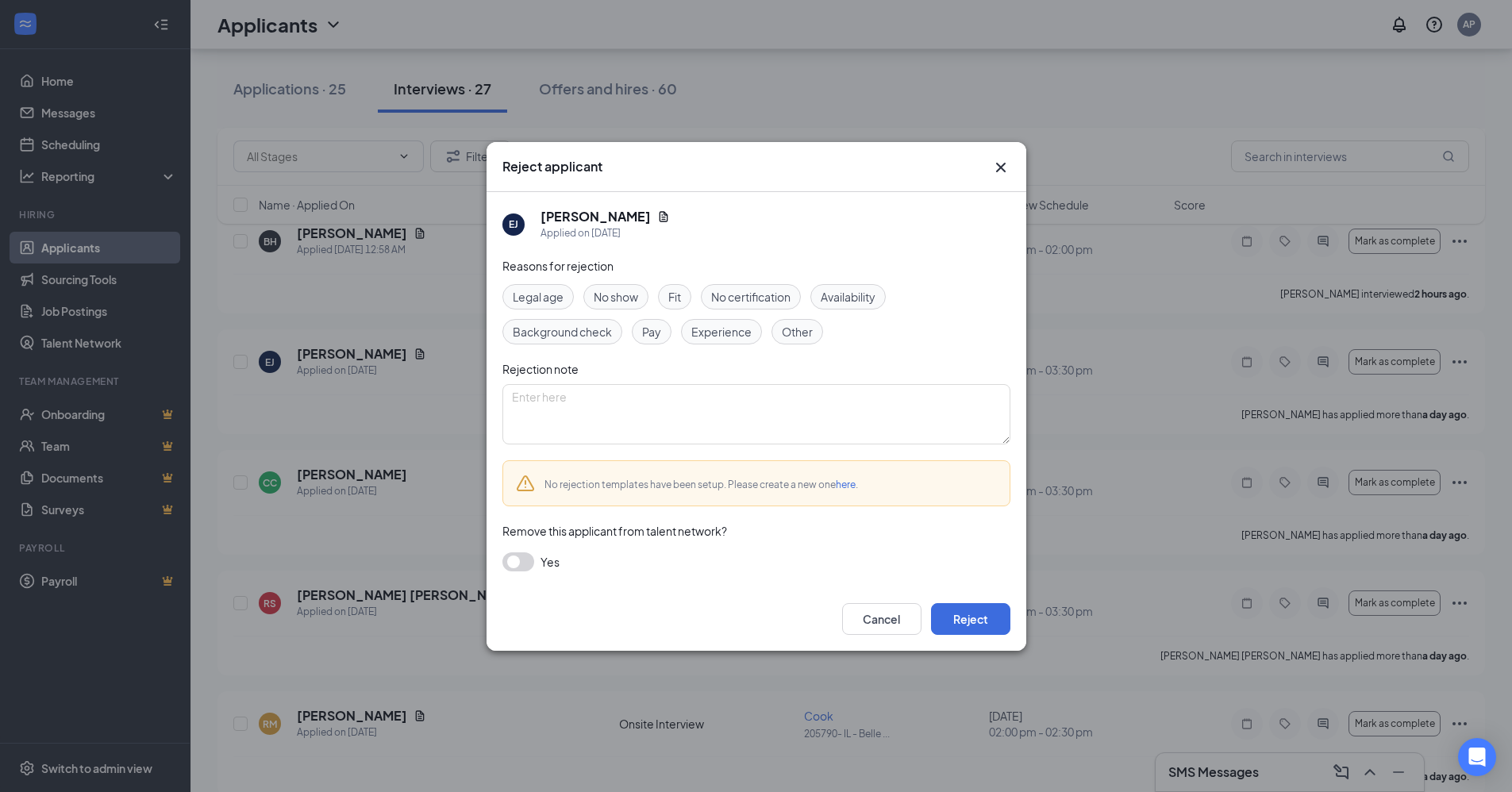
click at [611, 293] on span "No show" at bounding box center [616, 297] width 45 height 17
click at [985, 616] on button "Reject" at bounding box center [971, 619] width 79 height 32
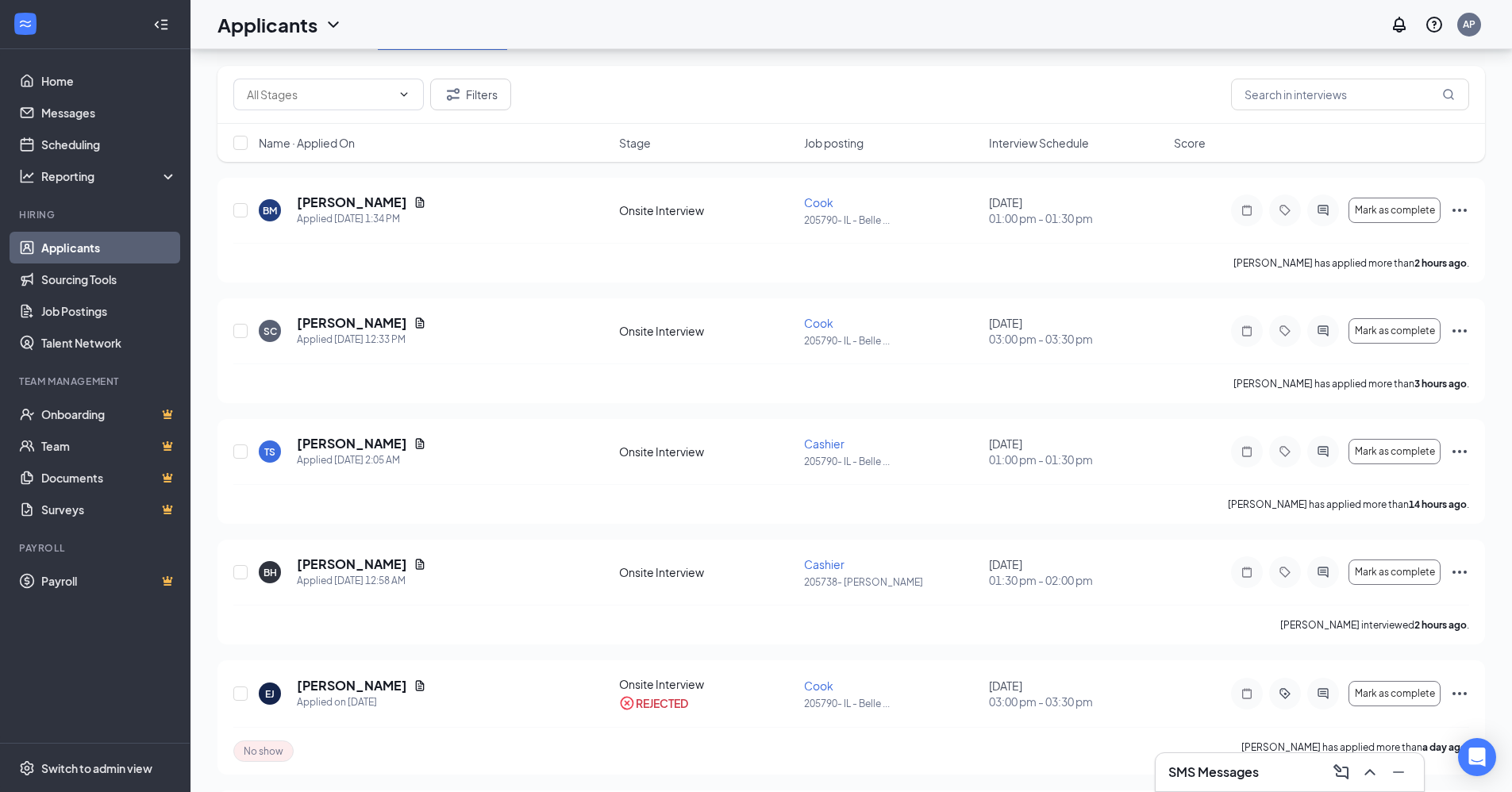
scroll to position [0, 0]
